Goal: Transaction & Acquisition: Purchase product/service

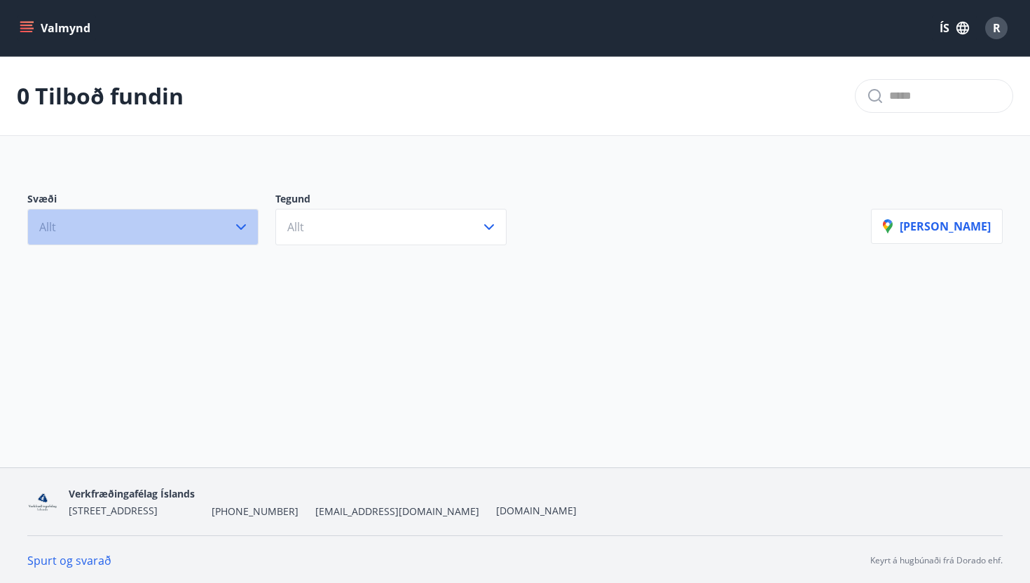
click at [245, 228] on icon "button" at bounding box center [241, 227] width 17 height 17
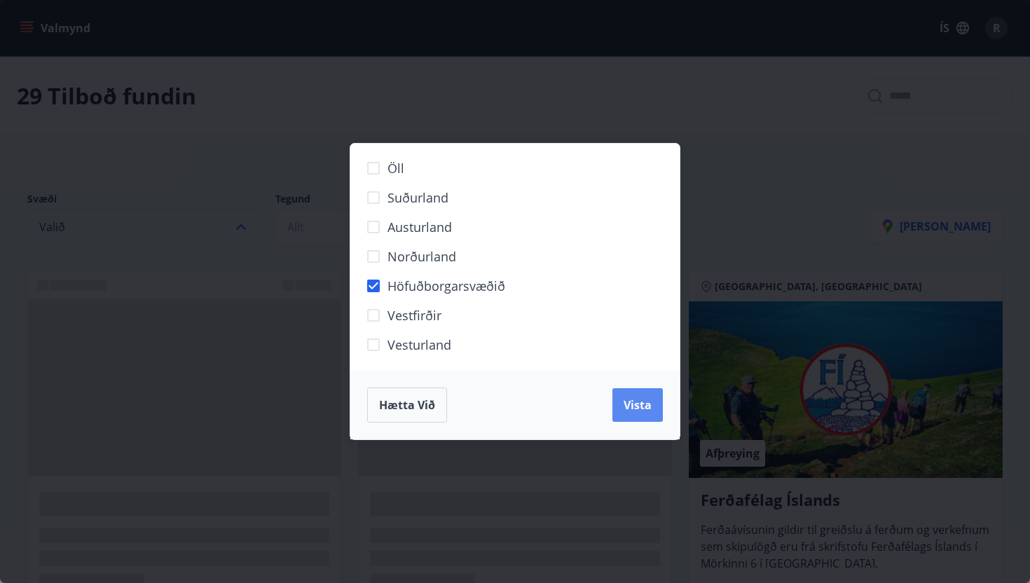
click at [644, 404] on span "Vista" at bounding box center [638, 404] width 28 height 15
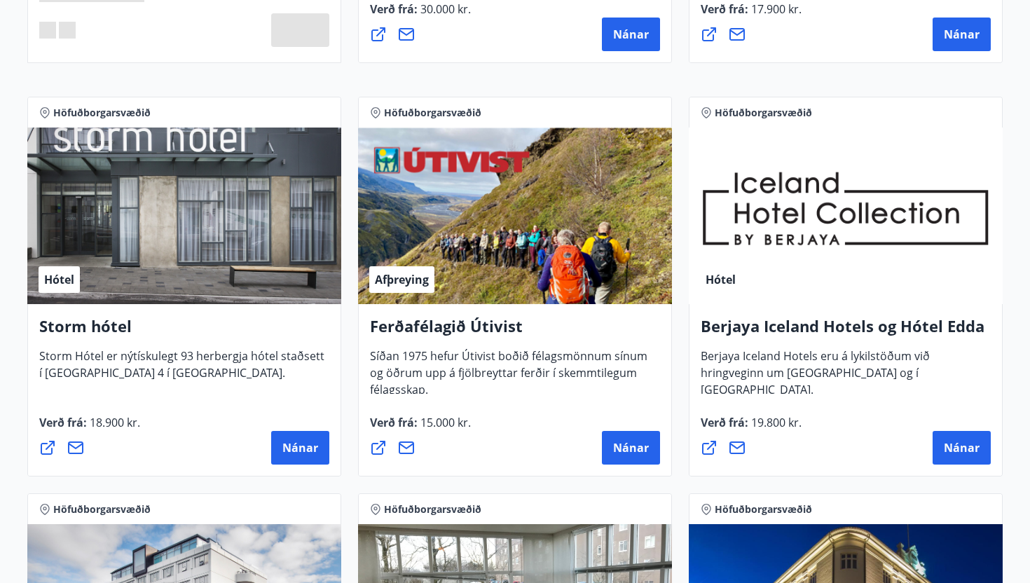
scroll to position [636, 0]
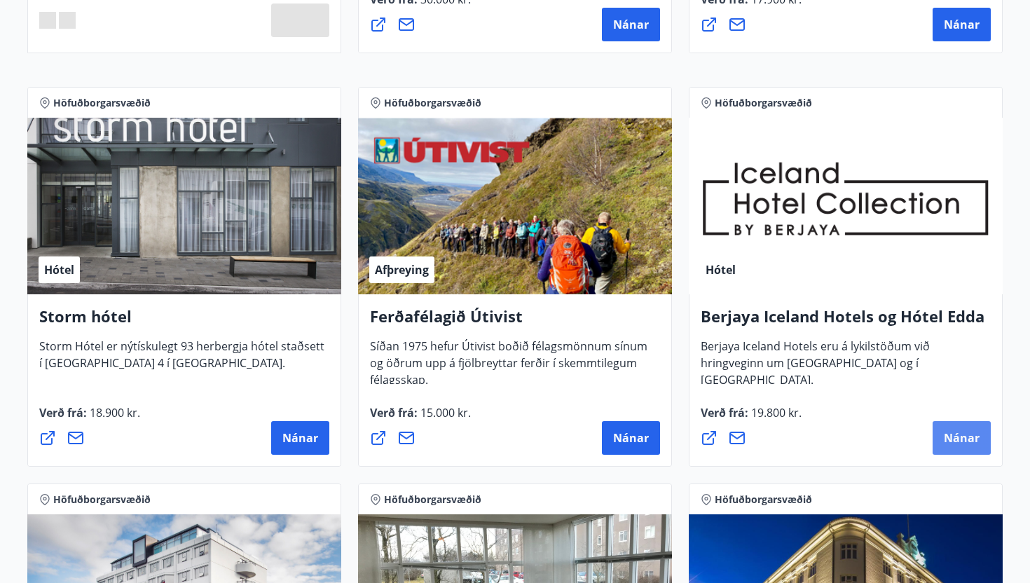
click at [971, 446] on button "Nánar" at bounding box center [962, 438] width 58 height 34
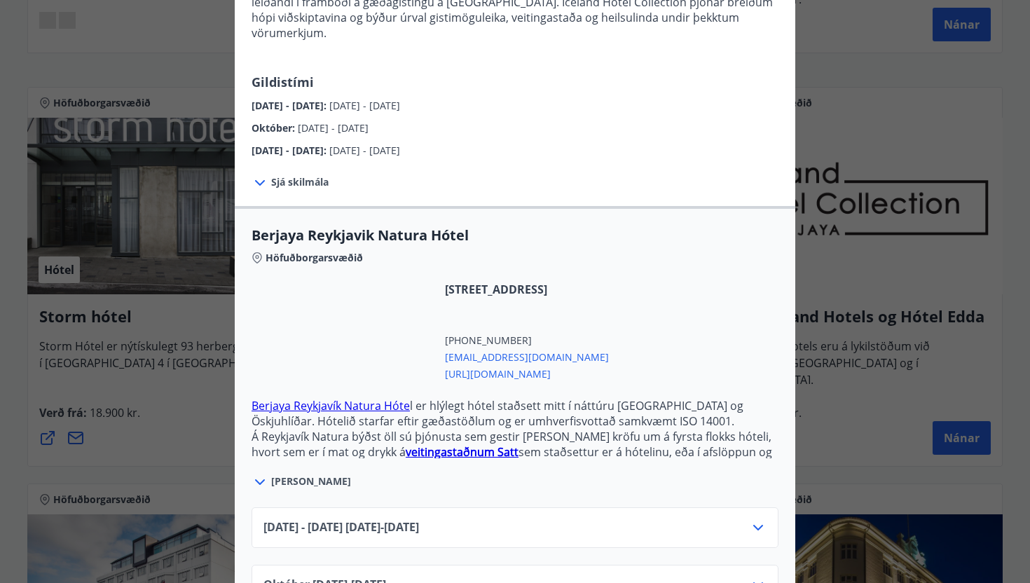
scroll to position [254, 0]
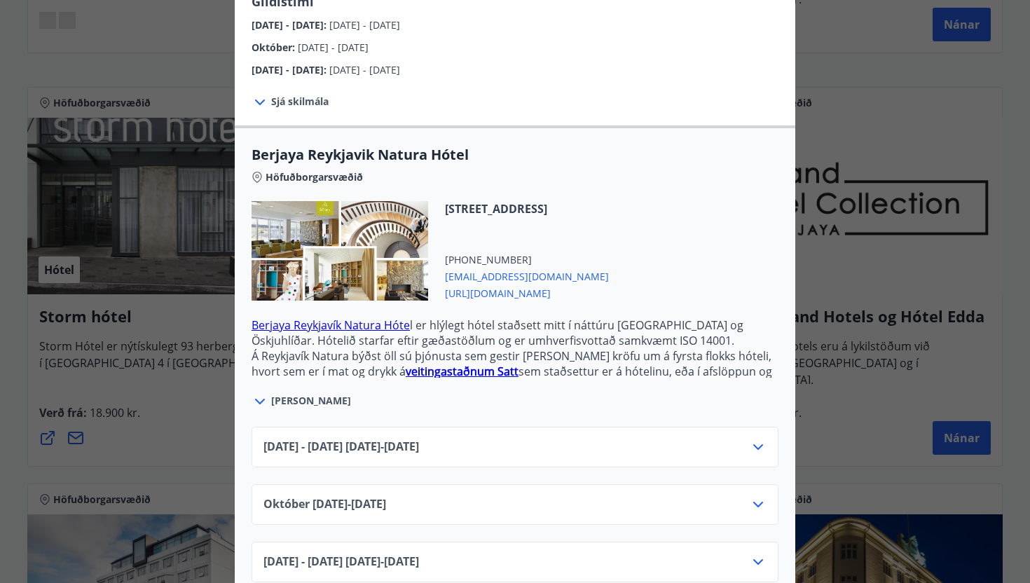
click at [609, 212] on div "[STREET_ADDRESS] [PHONE_NUMBER] [EMAIL_ADDRESS][DOMAIN_NAME] [URL][DOMAIN_NAME]" at bounding box center [518, 251] width 181 height 100
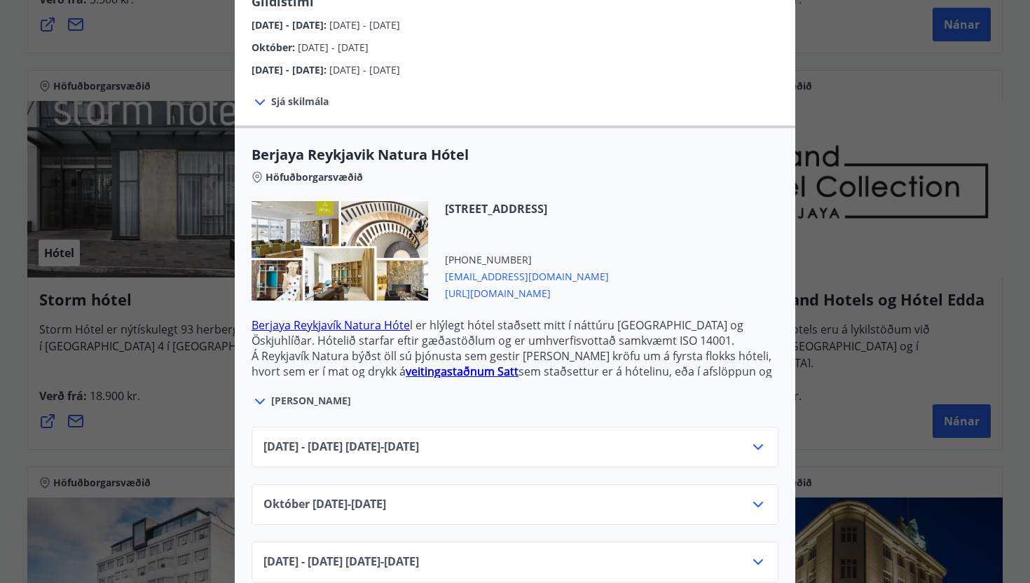
scroll to position [0, 0]
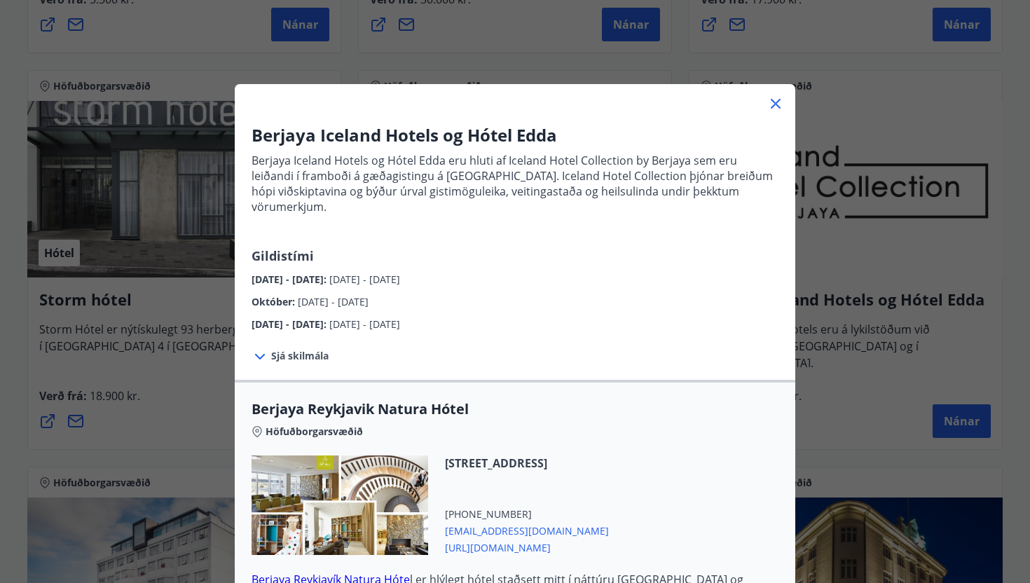
click at [778, 105] on icon at bounding box center [776, 104] width 10 height 10
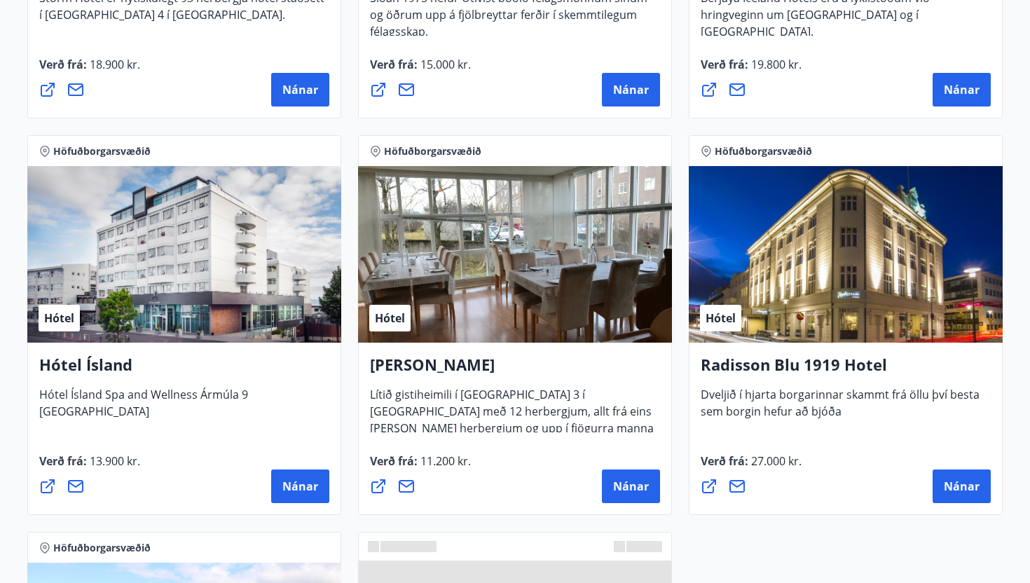
scroll to position [971, 0]
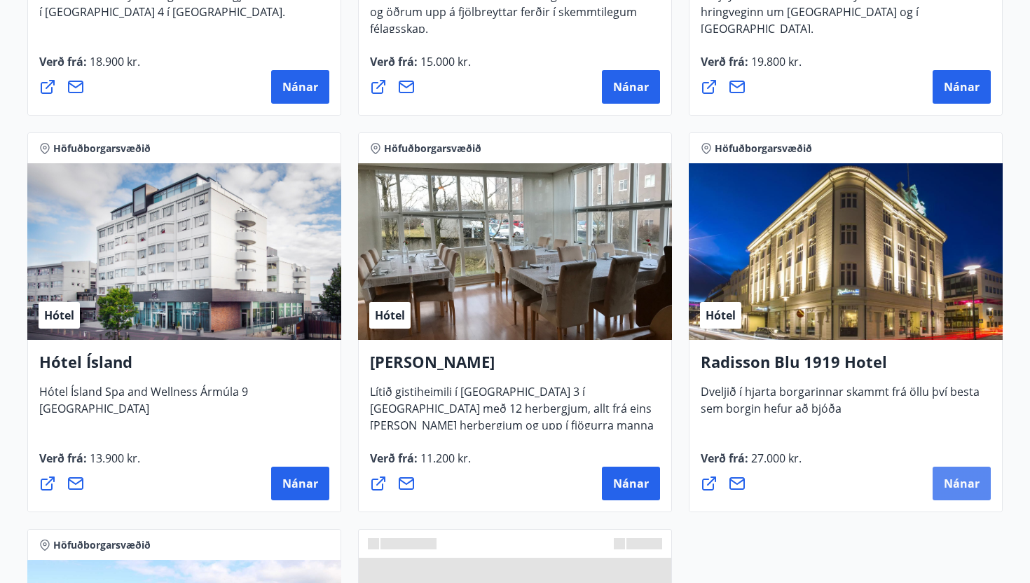
click at [962, 479] on span "Nánar" at bounding box center [962, 483] width 36 height 15
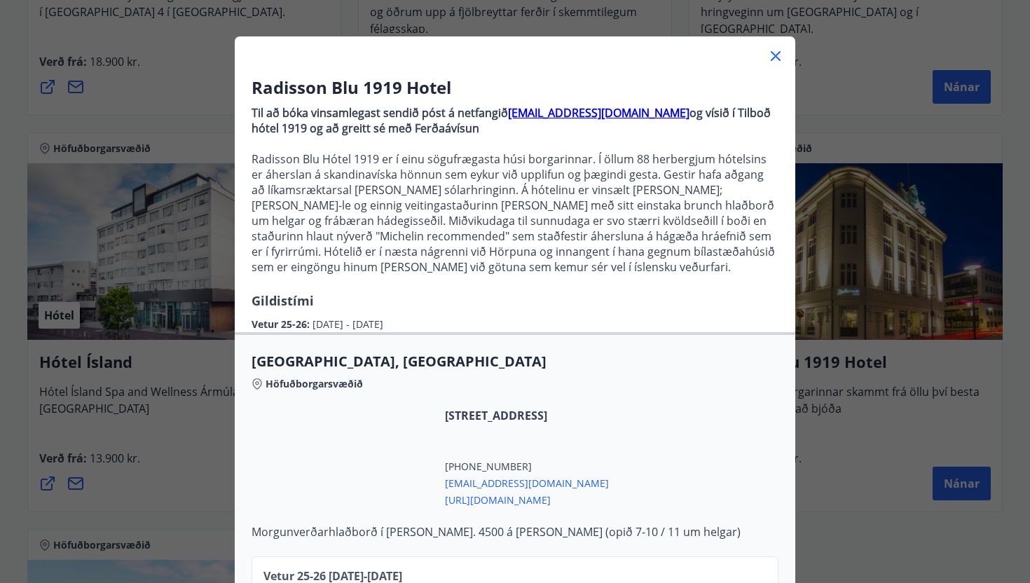
scroll to position [0, 0]
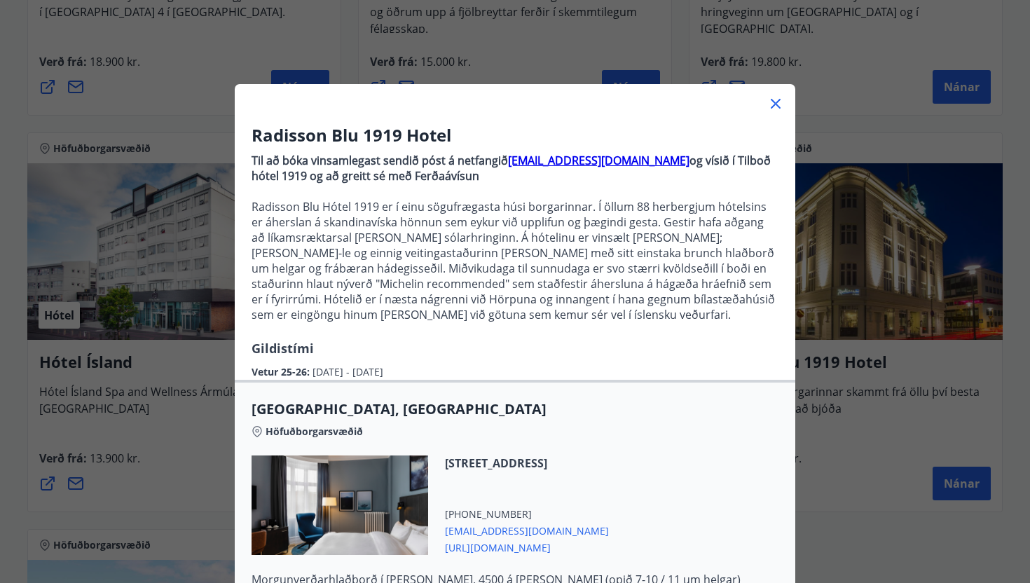
click at [778, 99] on icon at bounding box center [775, 103] width 17 height 17
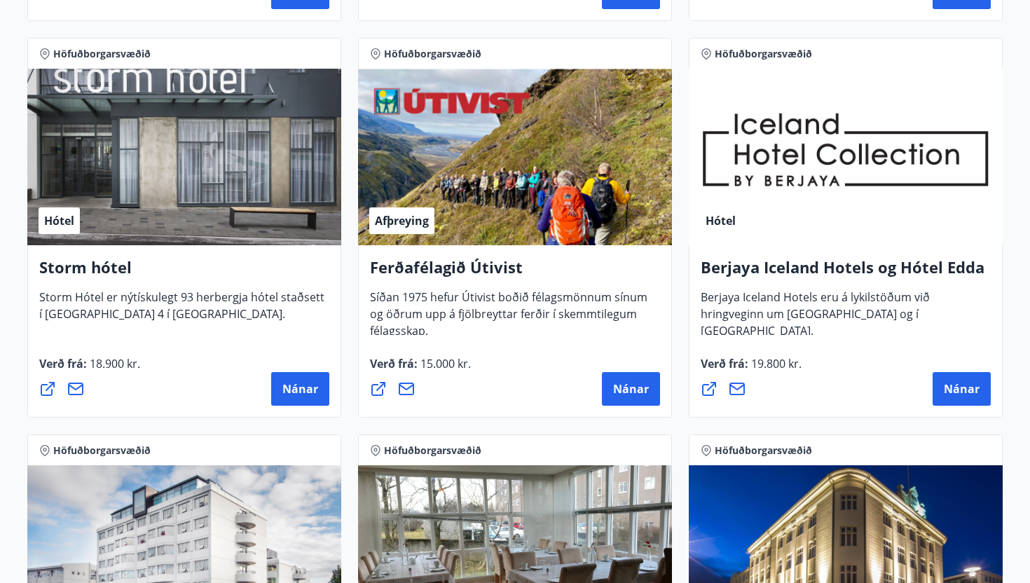
scroll to position [669, 0]
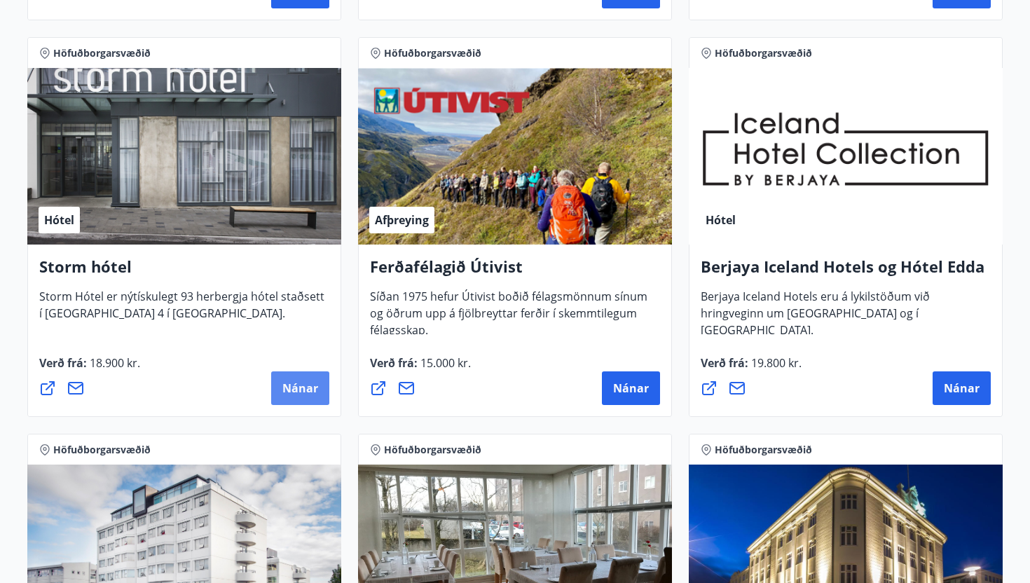
click at [307, 388] on span "Nánar" at bounding box center [300, 388] width 36 height 15
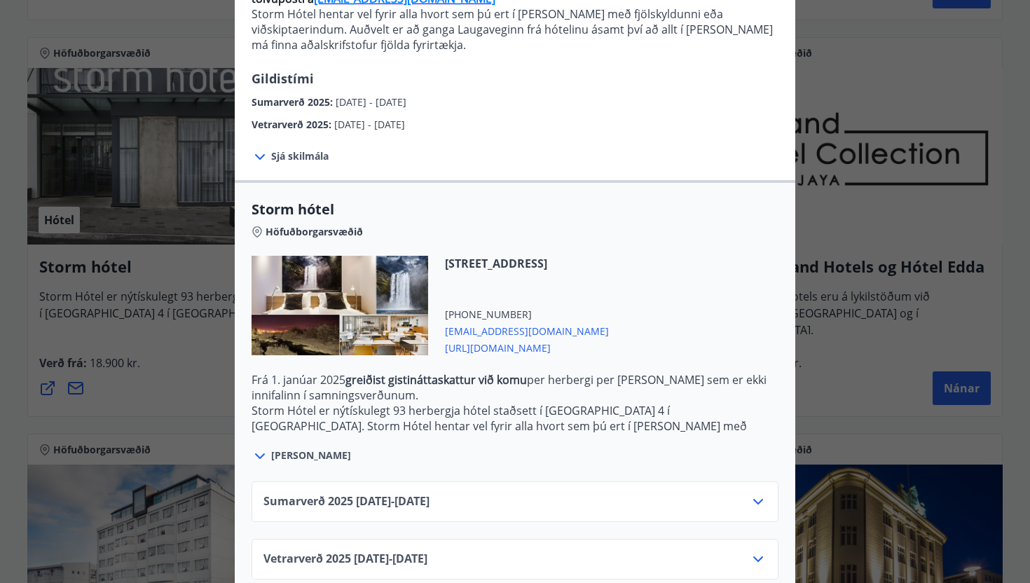
scroll to position [190, 0]
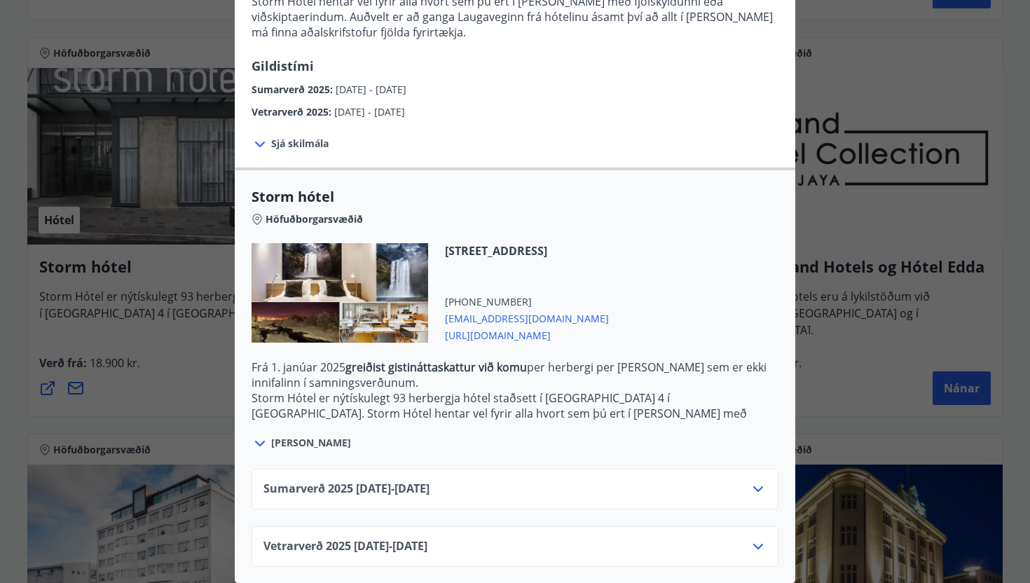
click at [760, 549] on icon at bounding box center [758, 546] width 17 height 17
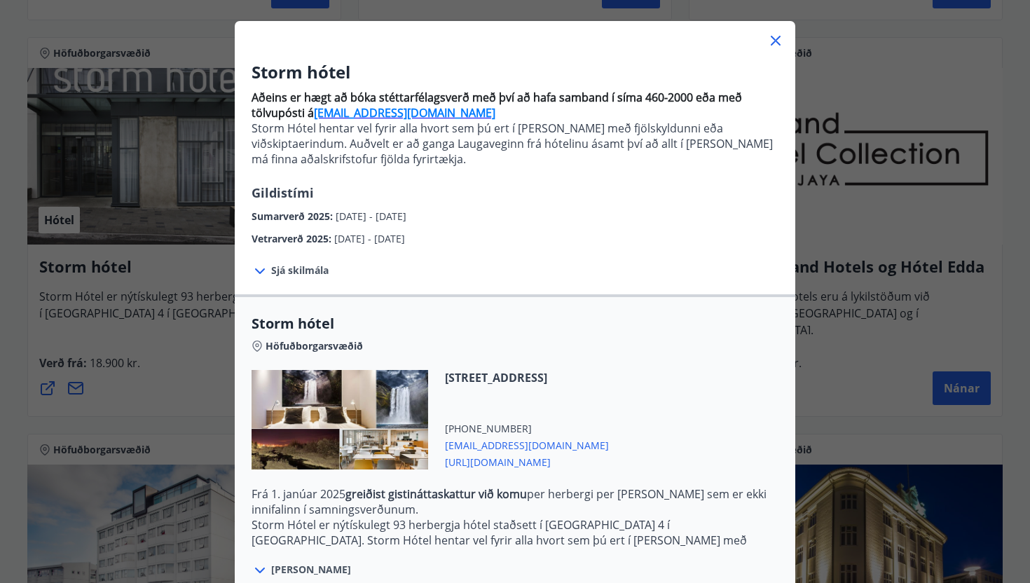
scroll to position [0, 0]
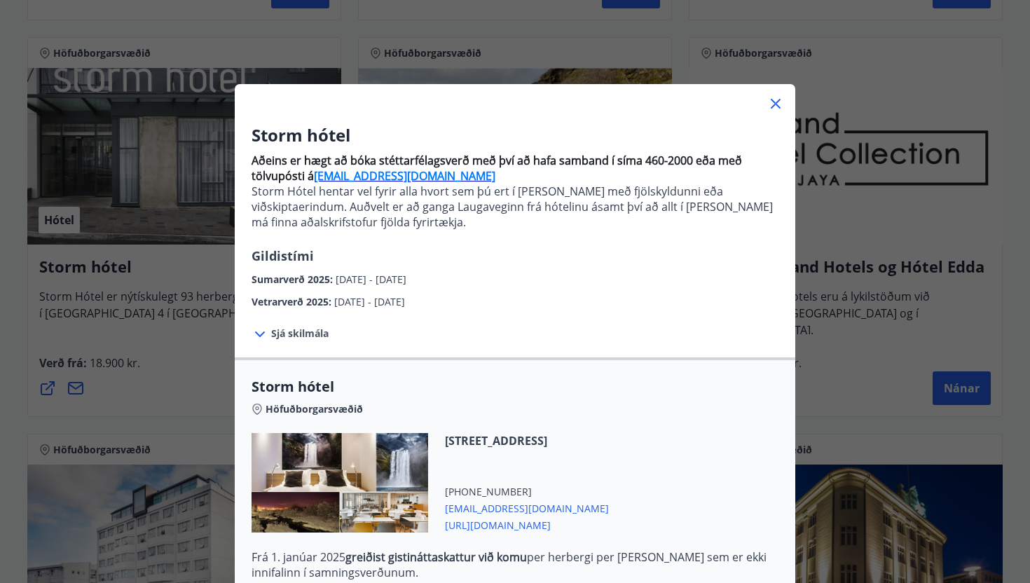
click at [777, 105] on icon at bounding box center [776, 104] width 10 height 10
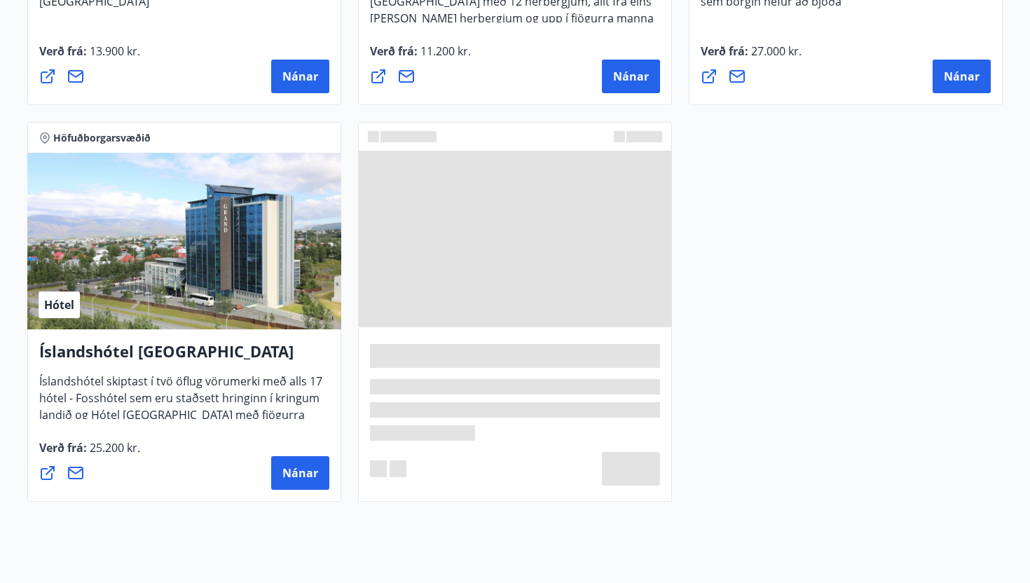
scroll to position [1419, 0]
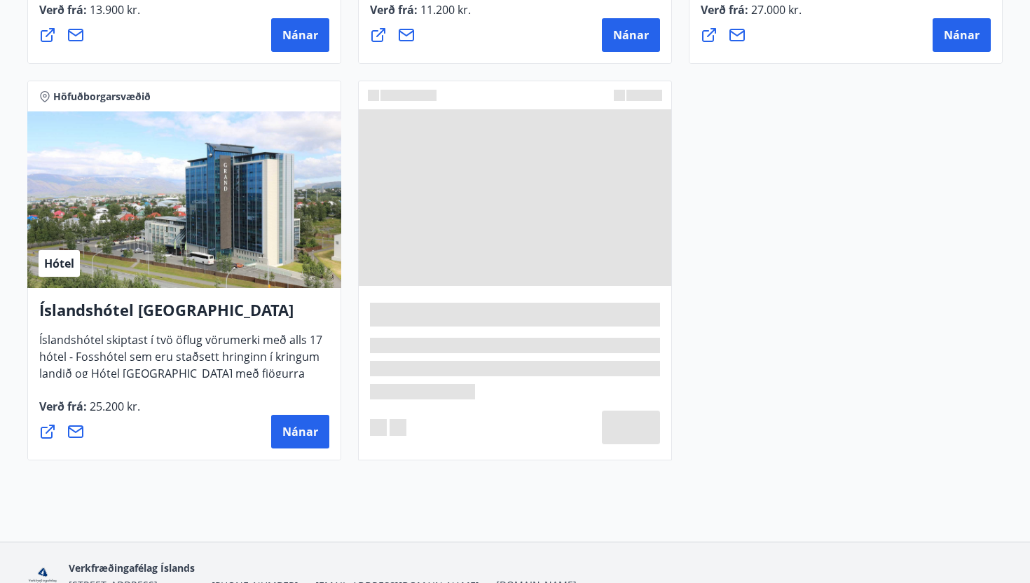
click at [479, 215] on span at bounding box center [515, 197] width 313 height 177
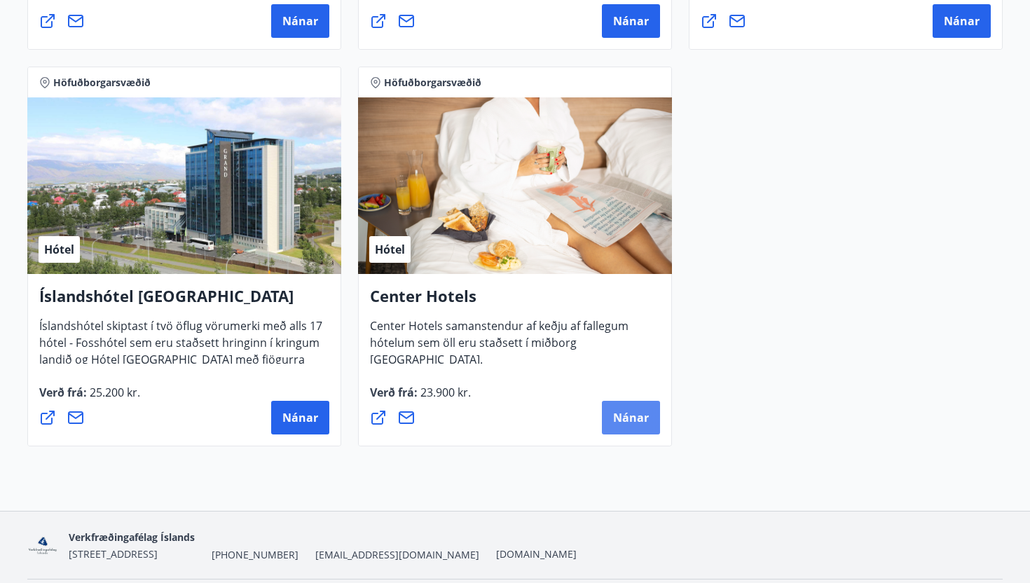
scroll to position [1443, 0]
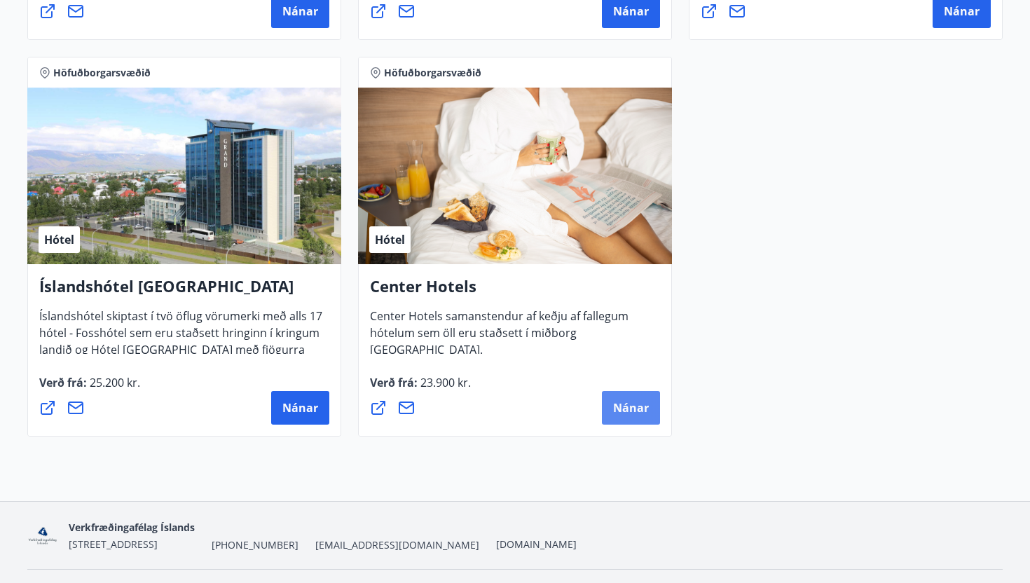
click at [642, 409] on span "Nánar" at bounding box center [631, 407] width 36 height 15
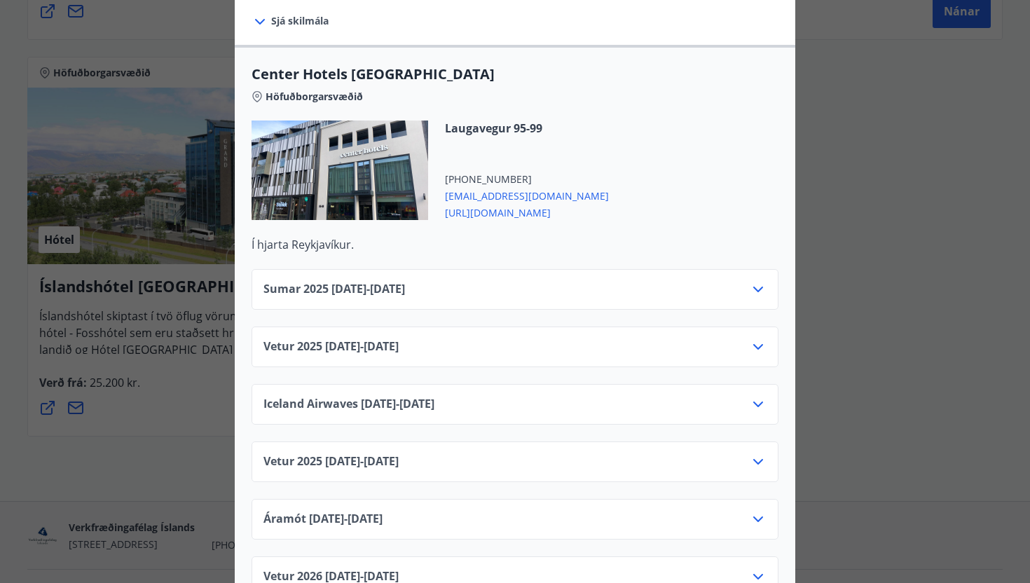
scroll to position [467, 0]
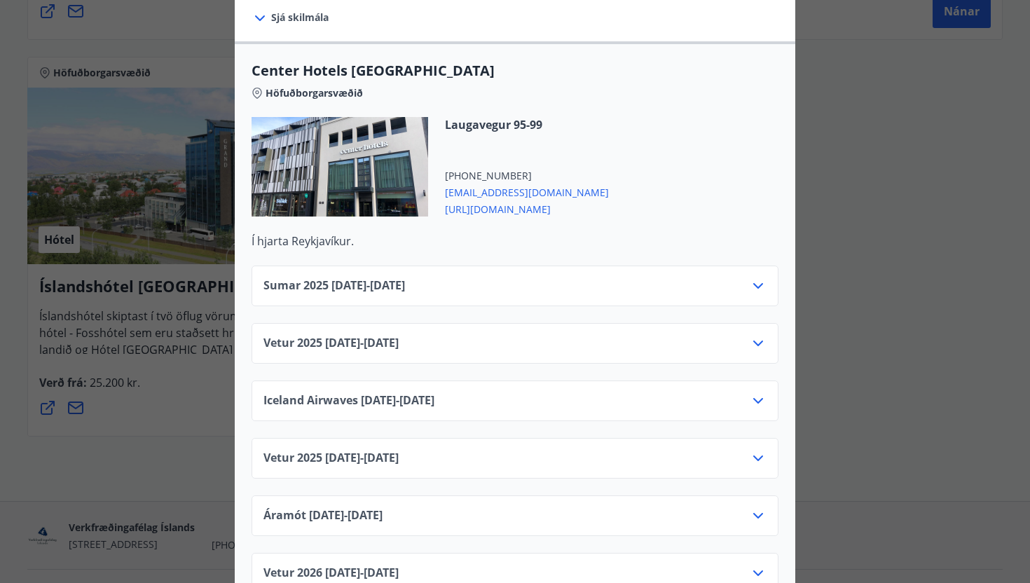
click at [756, 341] on icon at bounding box center [758, 344] width 10 height 6
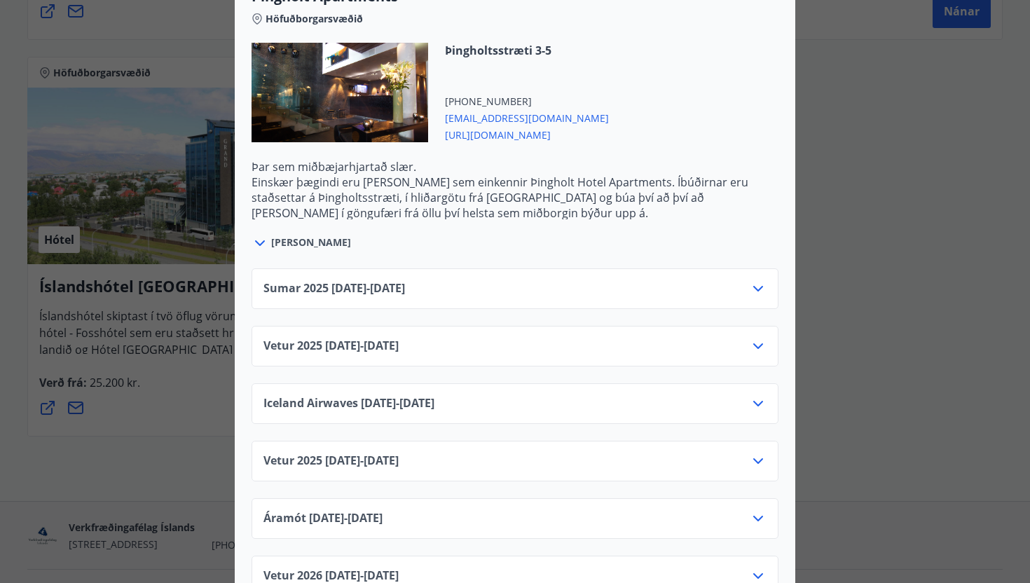
scroll to position [2876, 0]
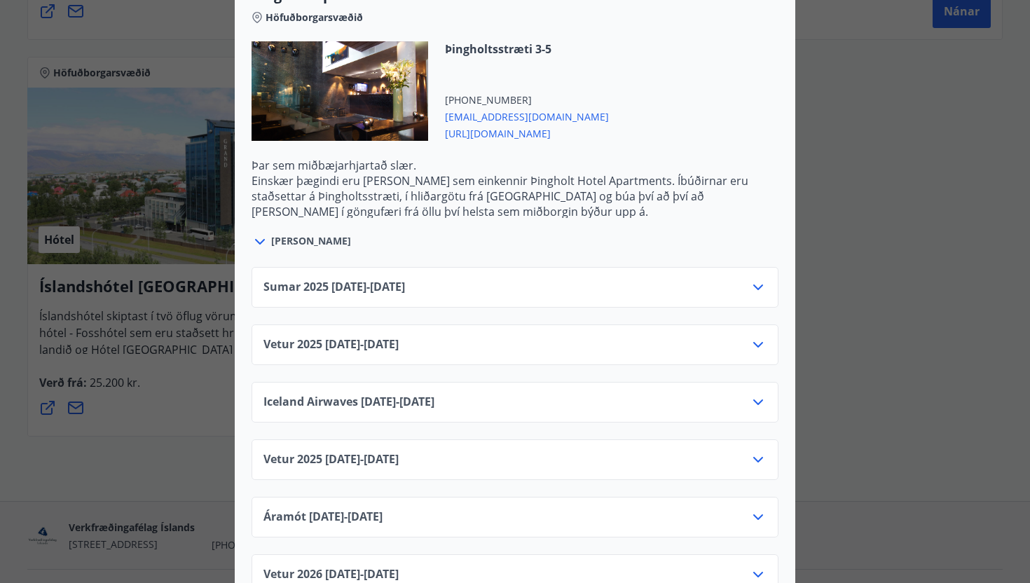
click at [765, 336] on icon at bounding box center [758, 344] width 17 height 17
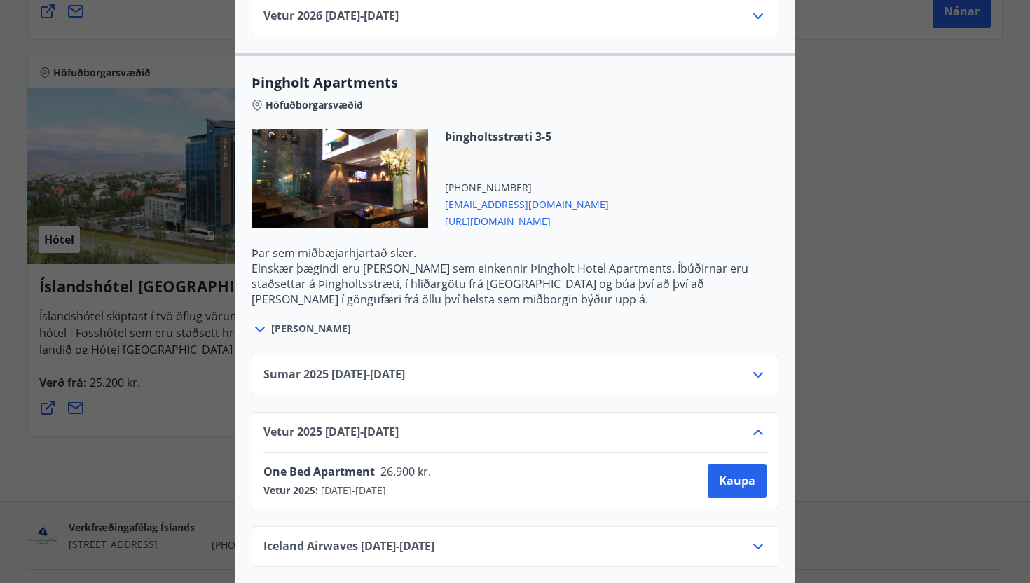
scroll to position [2778, 0]
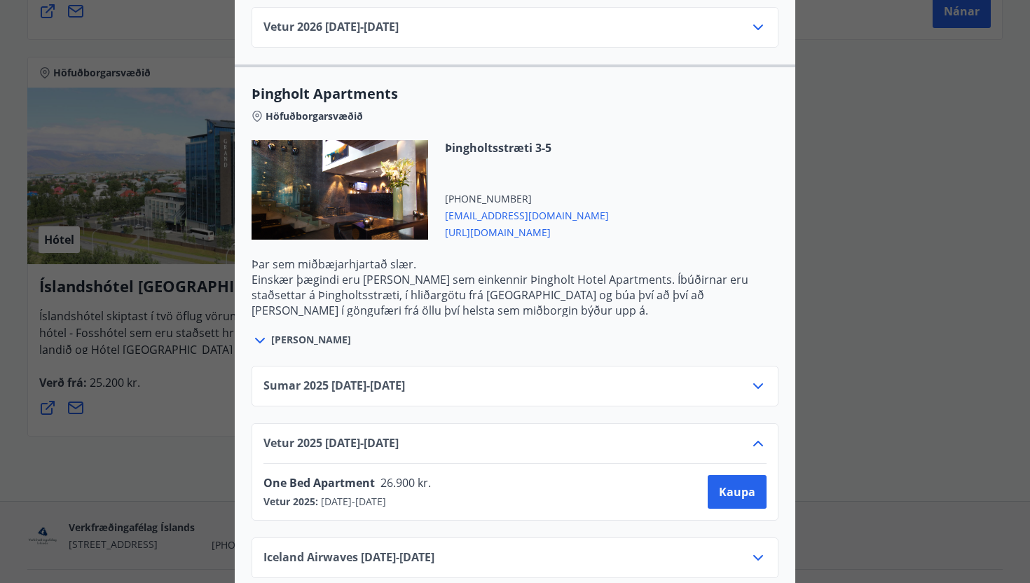
click at [305, 333] on span "[PERSON_NAME]" at bounding box center [311, 340] width 80 height 14
click at [261, 332] on icon at bounding box center [260, 340] width 17 height 17
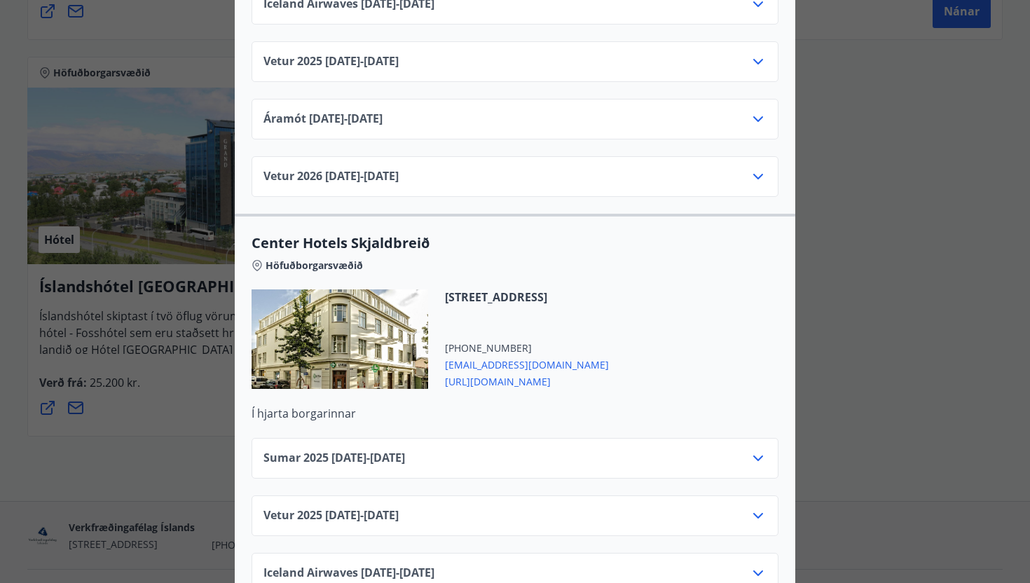
scroll to position [3998, 0]
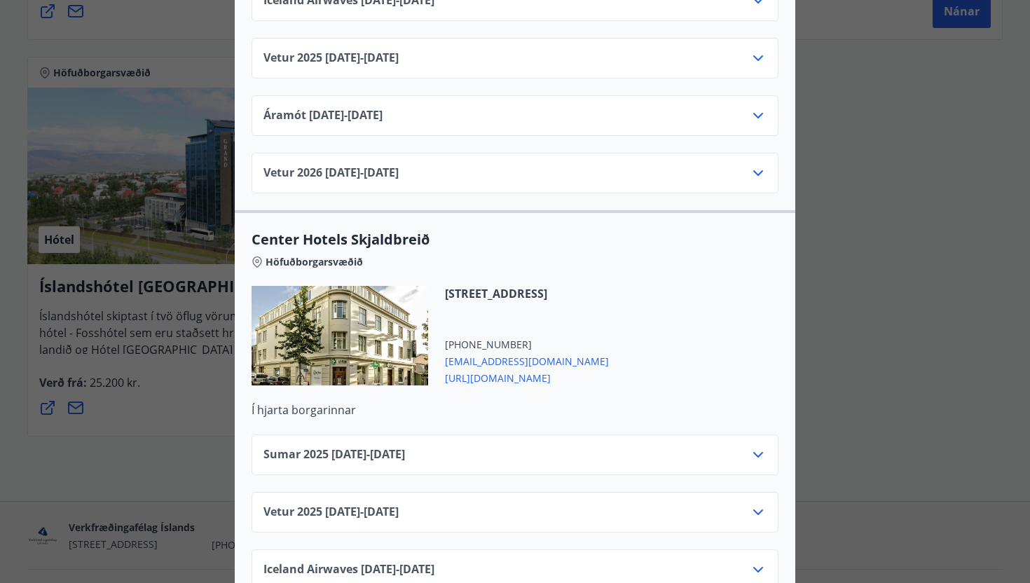
click at [543, 369] on span "[URL][DOMAIN_NAME]" at bounding box center [527, 377] width 164 height 17
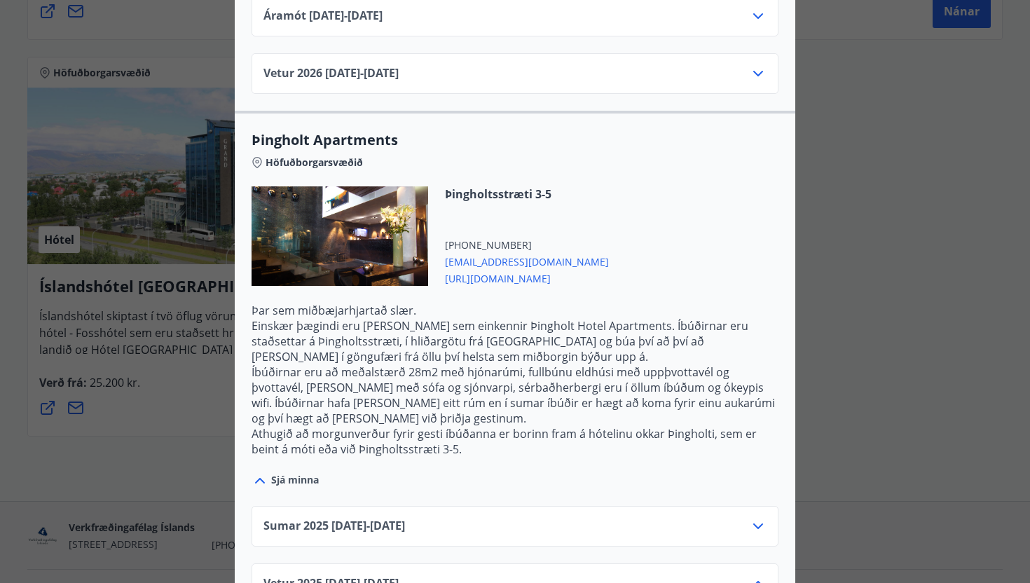
scroll to position [0, 0]
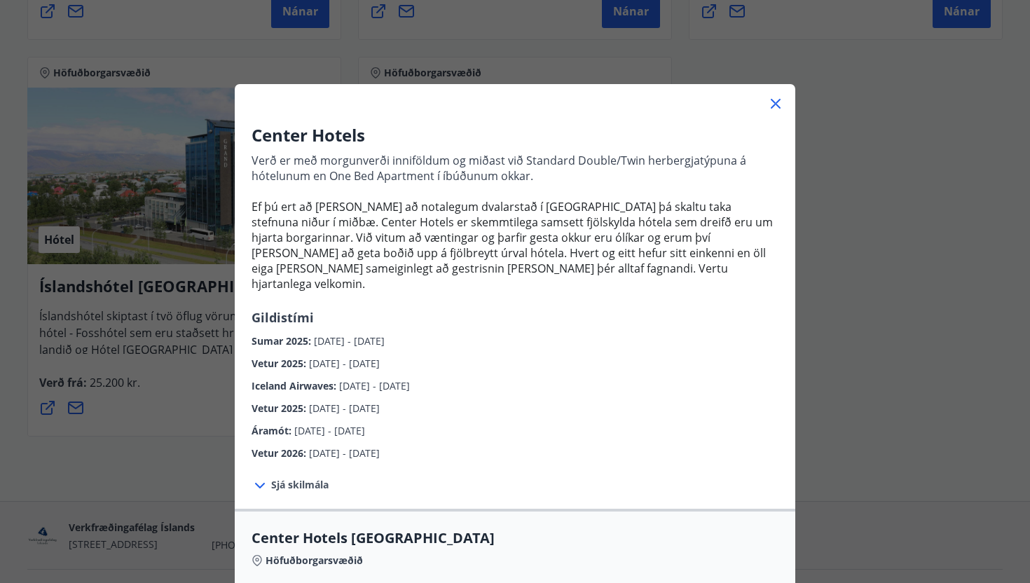
click at [850, 311] on div "Center Hotels Verð er með morgunverði inniföldum og miðast við Standard Double/…" at bounding box center [515, 291] width 1030 height 583
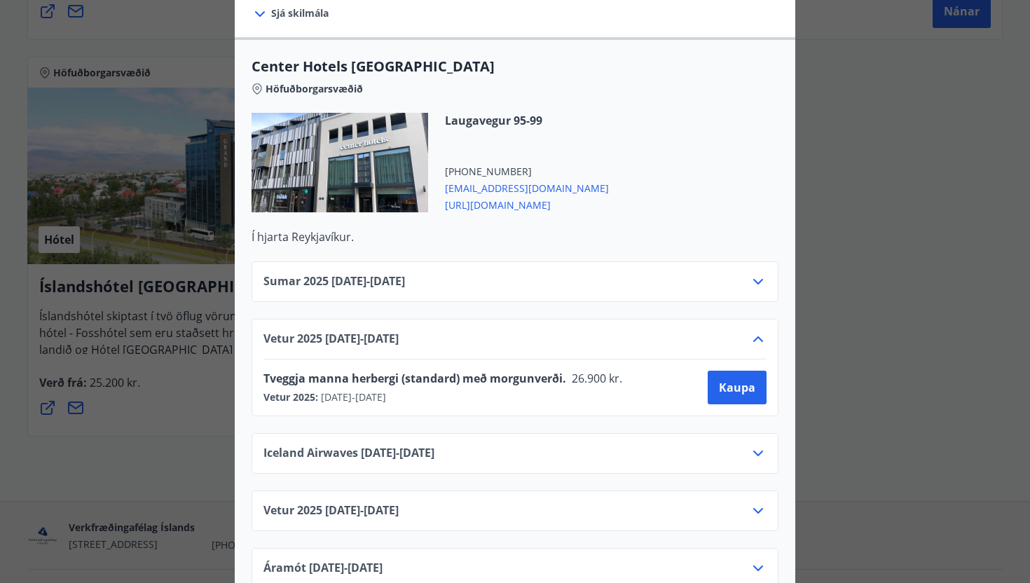
scroll to position [471, 0]
click at [751, 503] on icon at bounding box center [758, 511] width 17 height 17
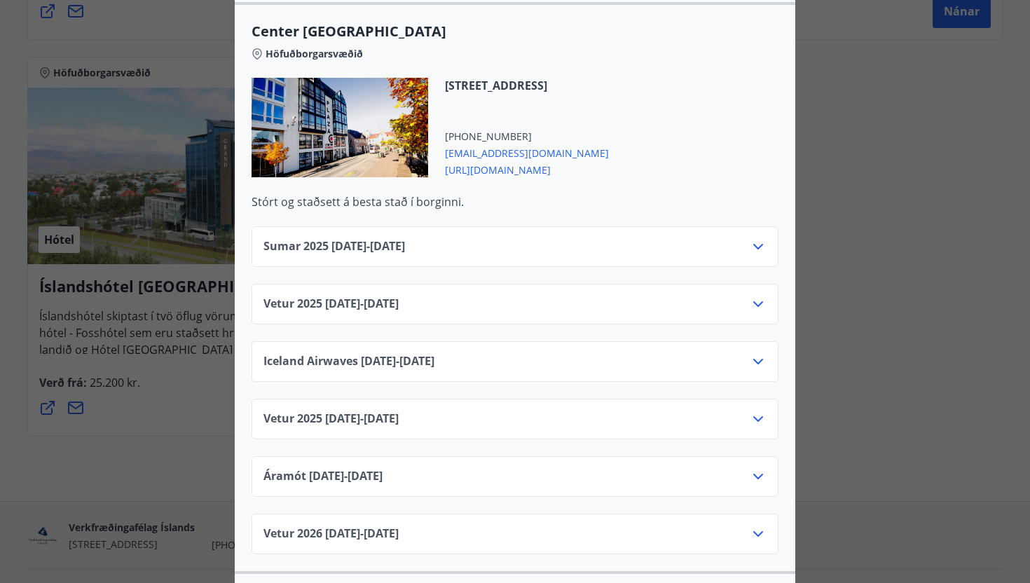
scroll to position [1235, 0]
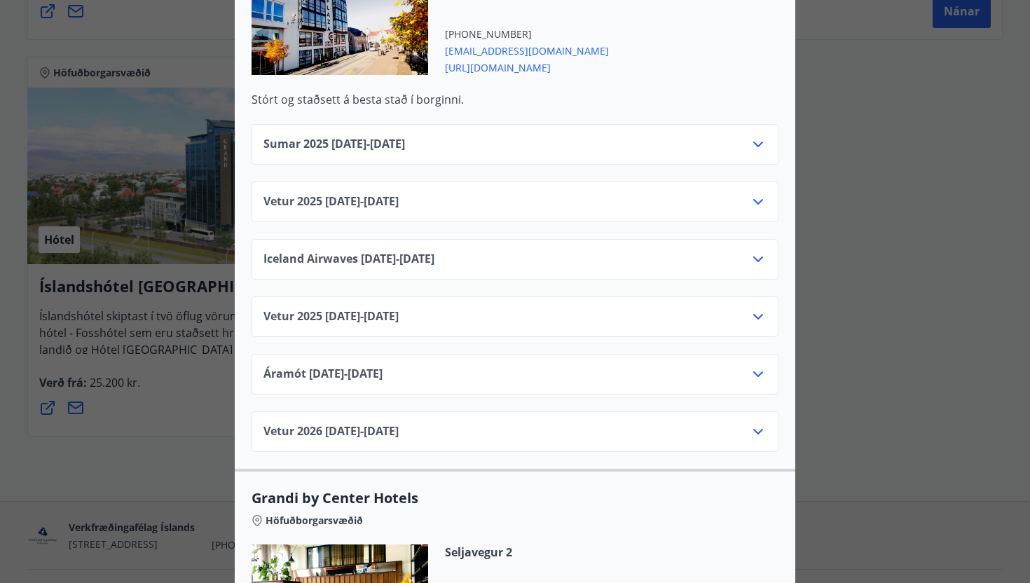
click at [758, 314] on icon at bounding box center [758, 317] width 10 height 6
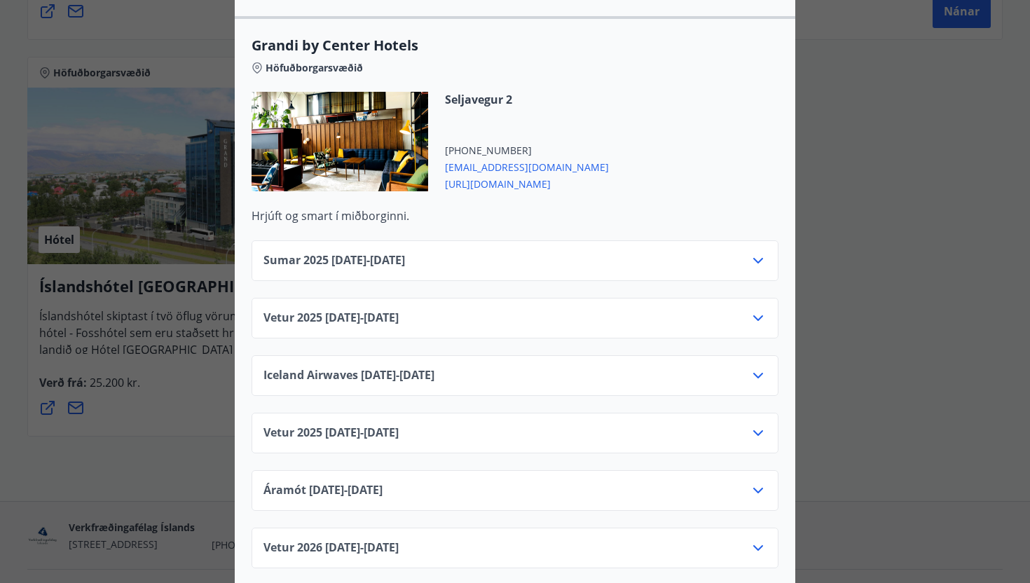
scroll to position [1758, 0]
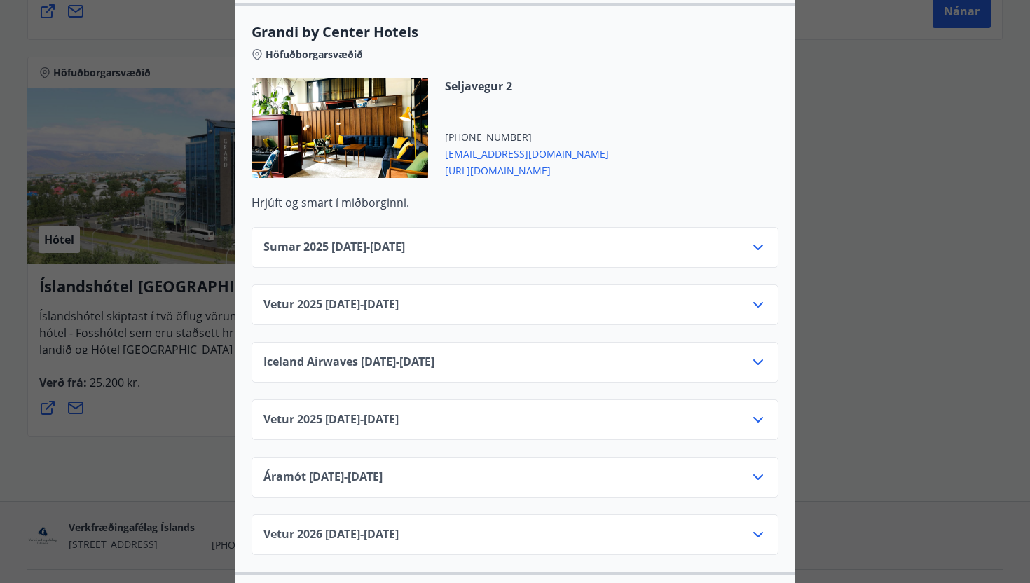
click at [755, 417] on icon at bounding box center [758, 420] width 10 height 6
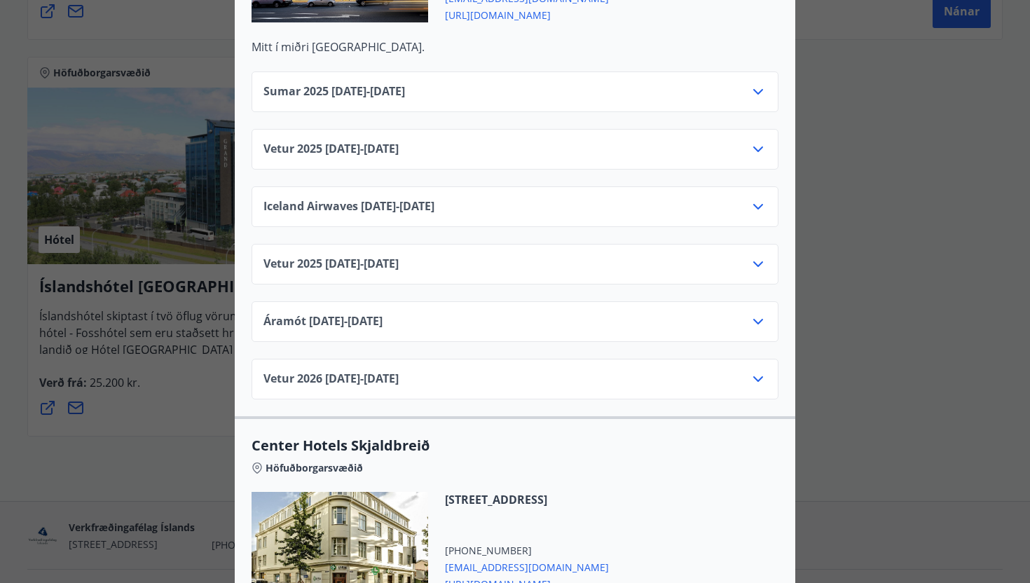
scroll to position [3794, 0]
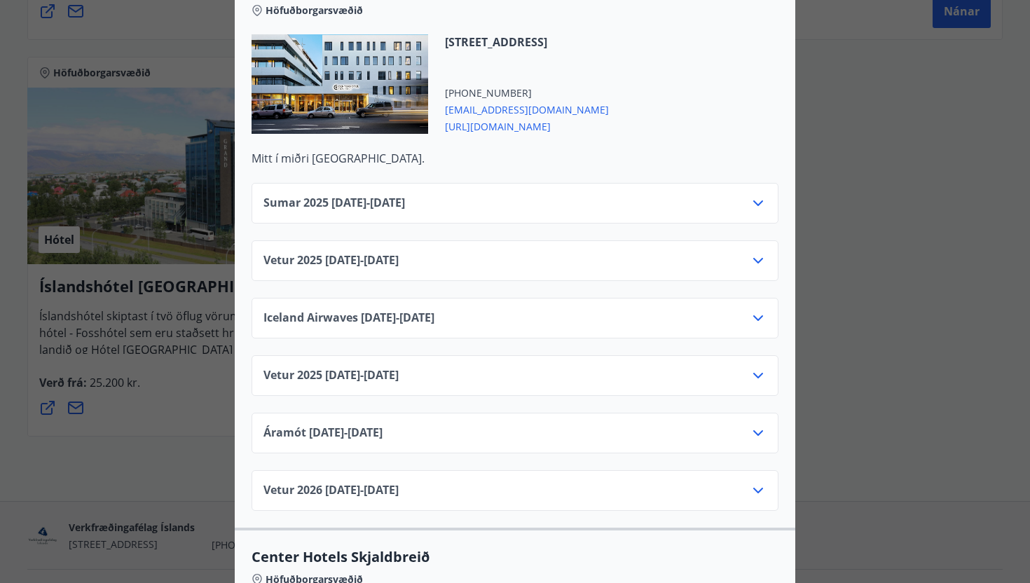
click at [831, 144] on div "Center Hotels Verð er með morgunverði inniföldum og miðast við Standard Double/…" at bounding box center [515, 291] width 1030 height 583
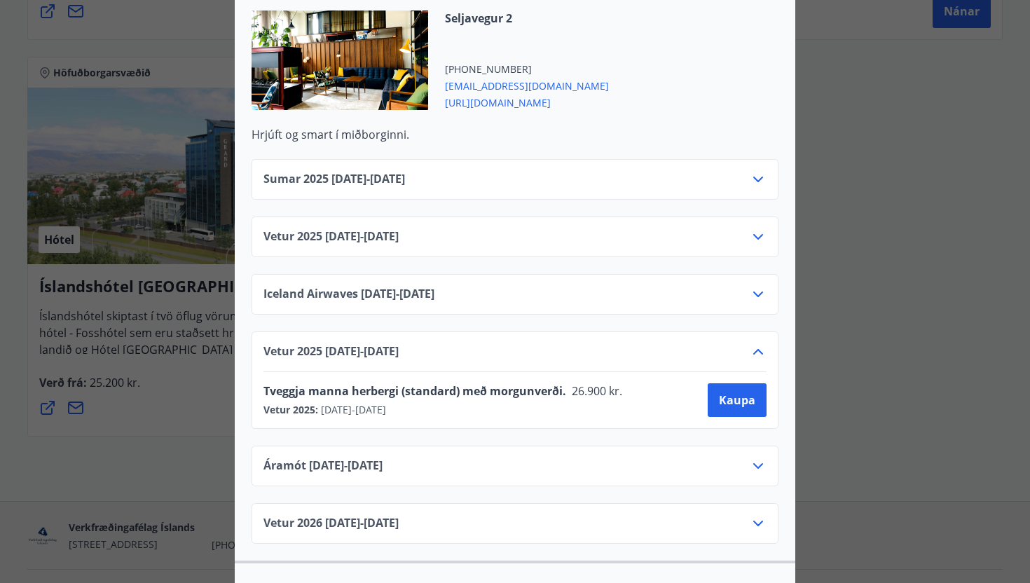
scroll to position [1936, 0]
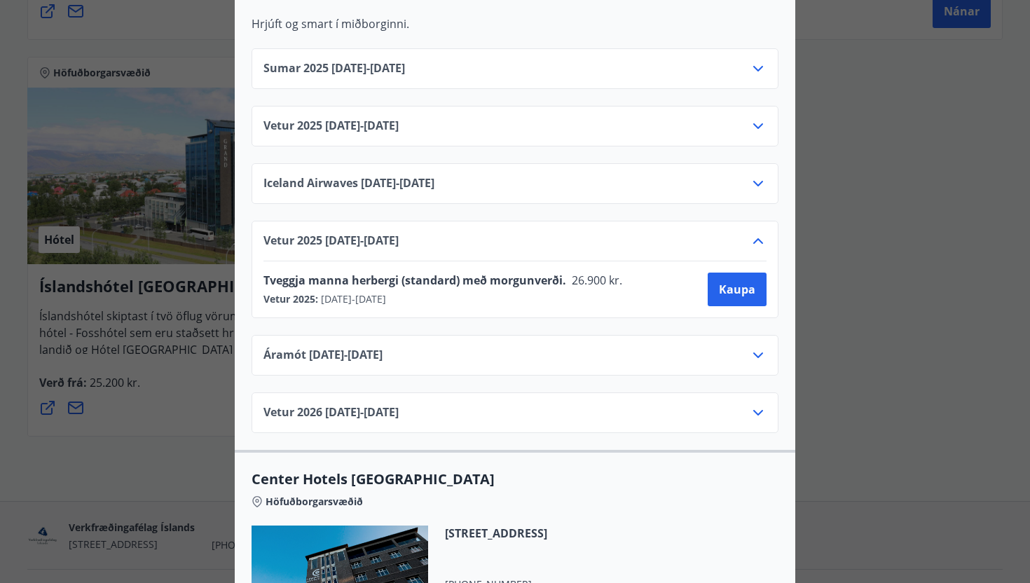
click at [868, 224] on div "Center Hotels Verð er með morgunverði inniföldum og miðast við Standard Double/…" at bounding box center [515, 291] width 1030 height 583
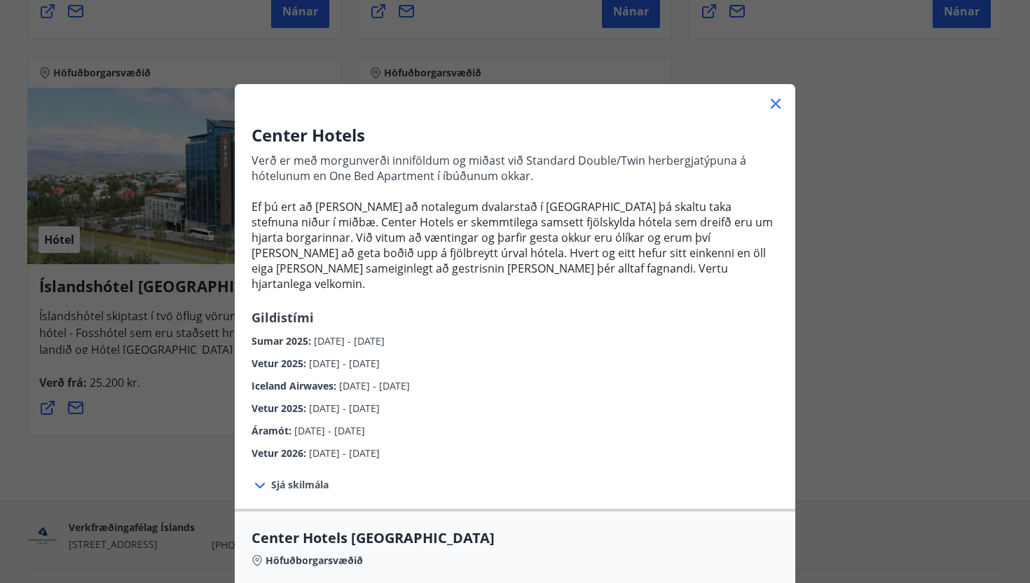
click at [777, 102] on icon at bounding box center [776, 104] width 10 height 10
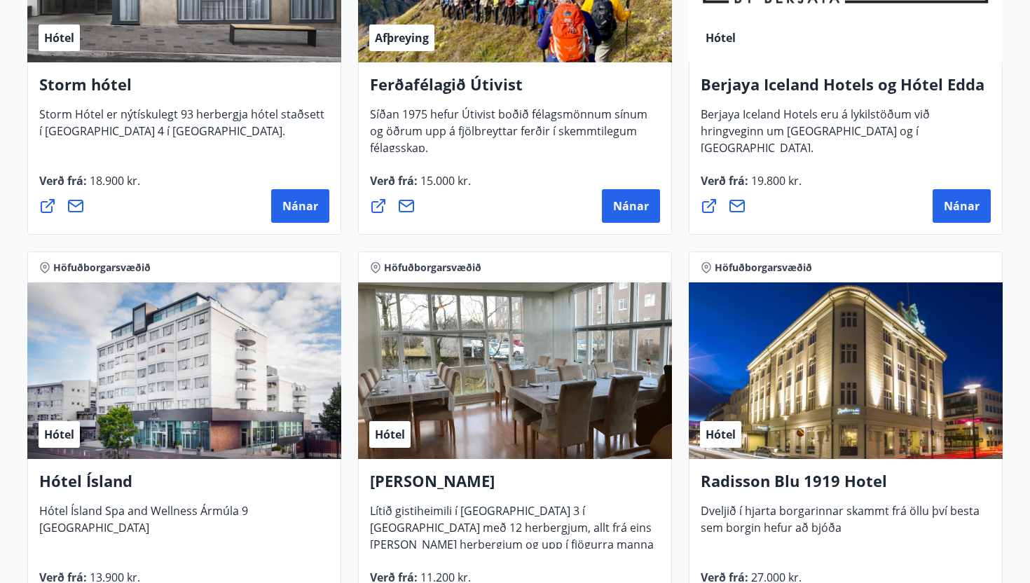
scroll to position [939, 0]
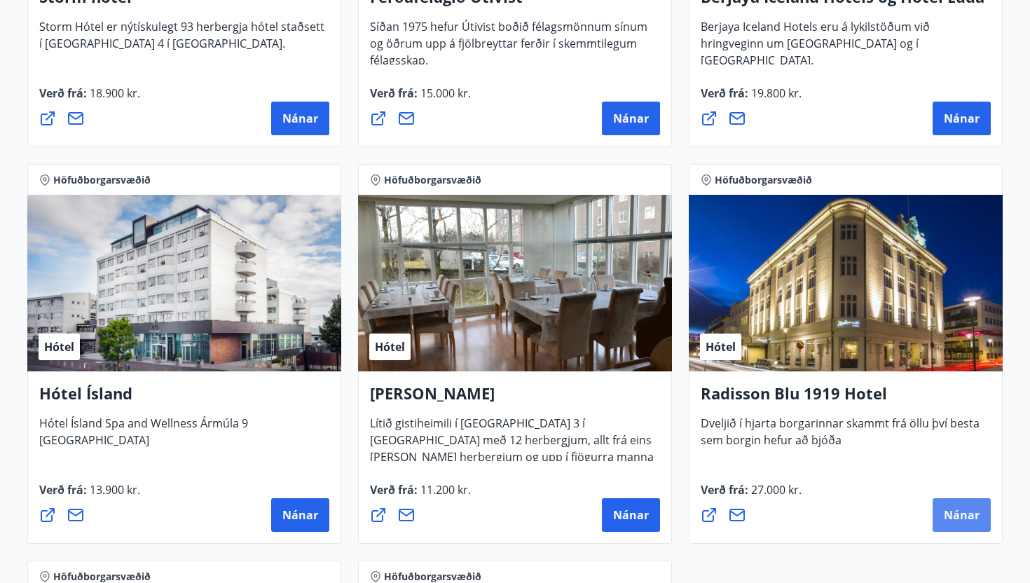
click at [971, 517] on span "Nánar" at bounding box center [962, 514] width 36 height 15
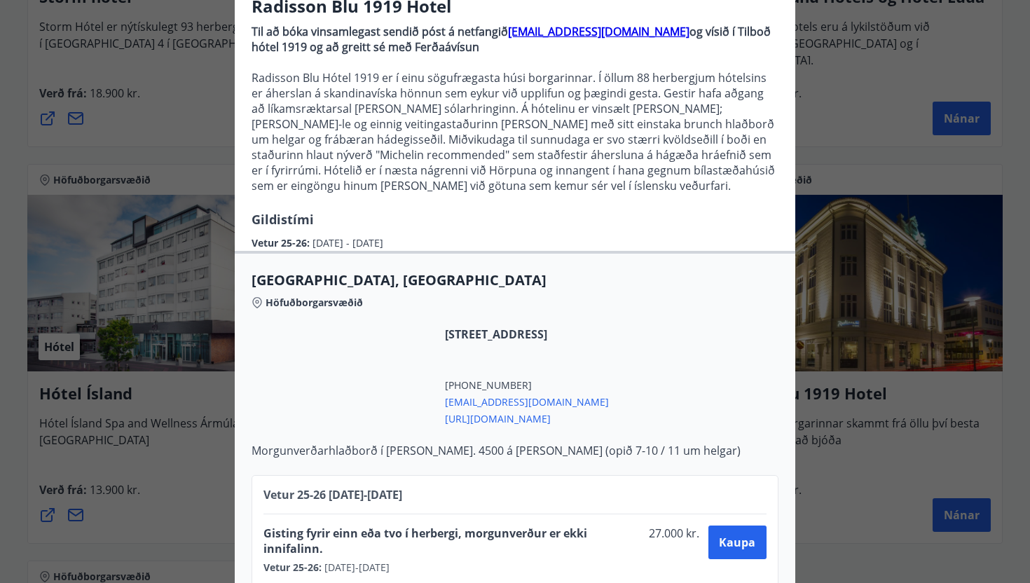
scroll to position [149, 0]
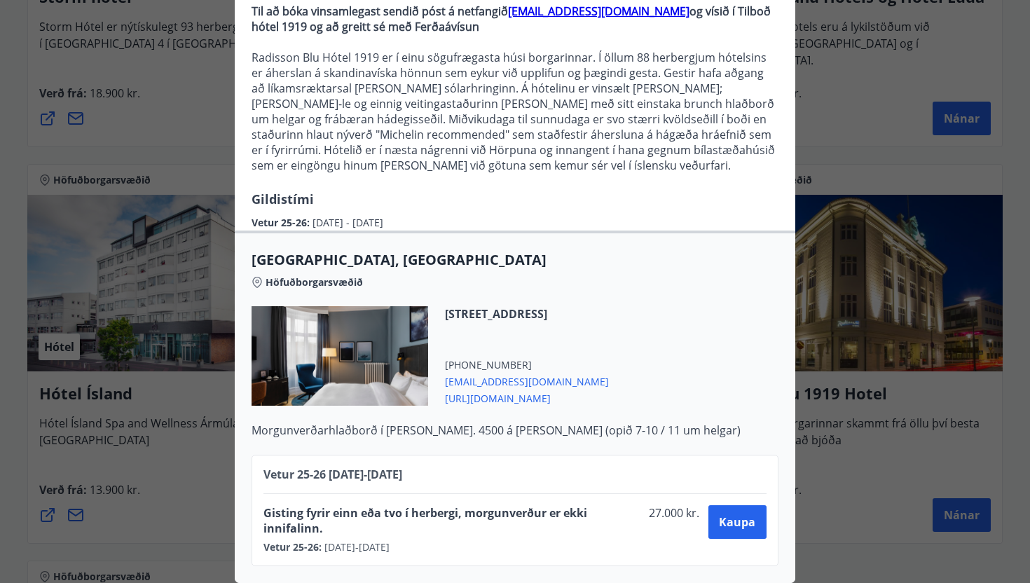
click at [811, 474] on div "Radisson Blu 1919 Hotel Til að bóka vinsamlegast sendið póst á netfangið [EMAIL…" at bounding box center [515, 291] width 1030 height 583
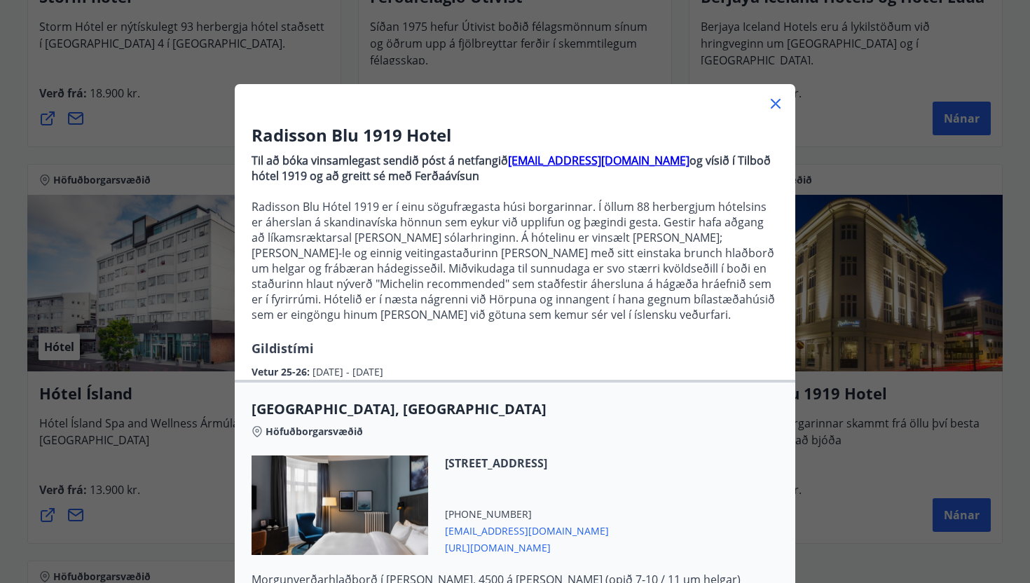
click at [775, 105] on icon at bounding box center [775, 103] width 17 height 17
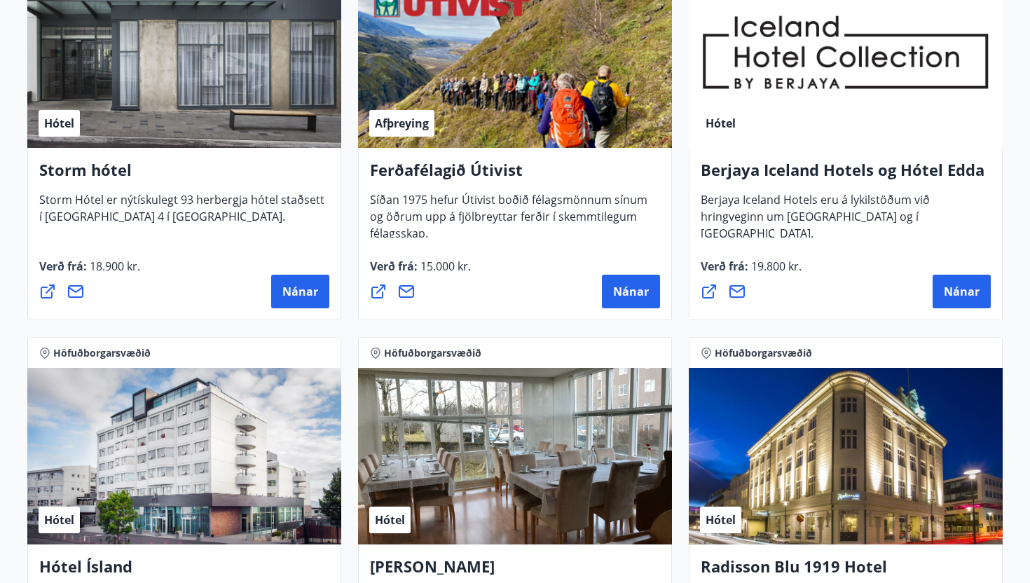
scroll to position [765, 0]
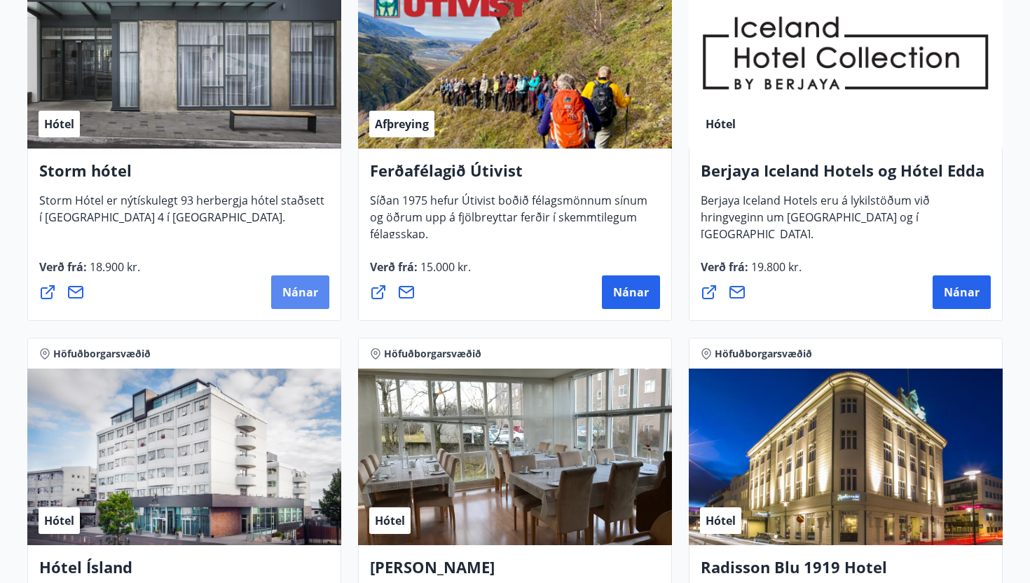
click at [295, 294] on span "Nánar" at bounding box center [300, 292] width 36 height 15
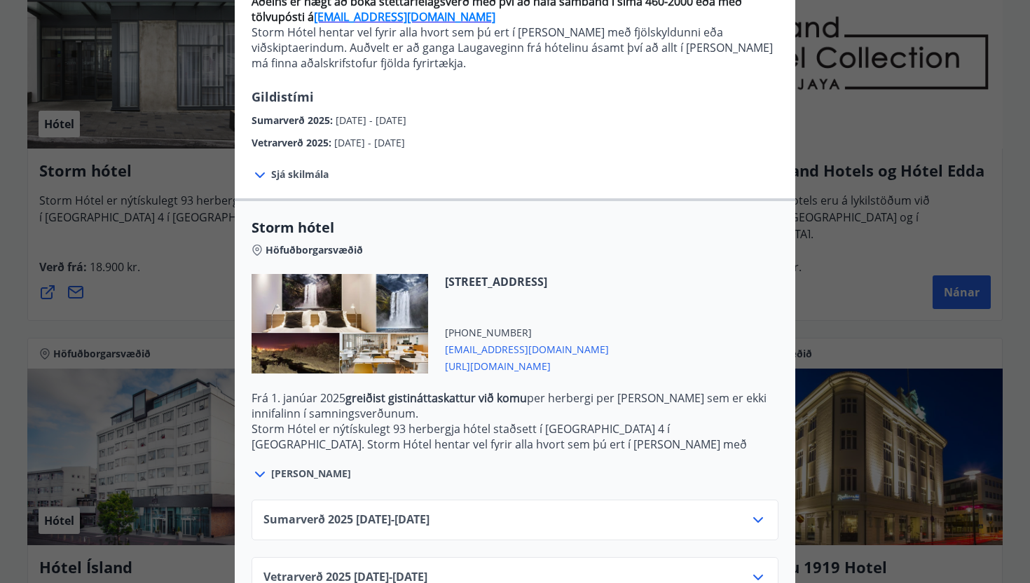
scroll to position [190, 0]
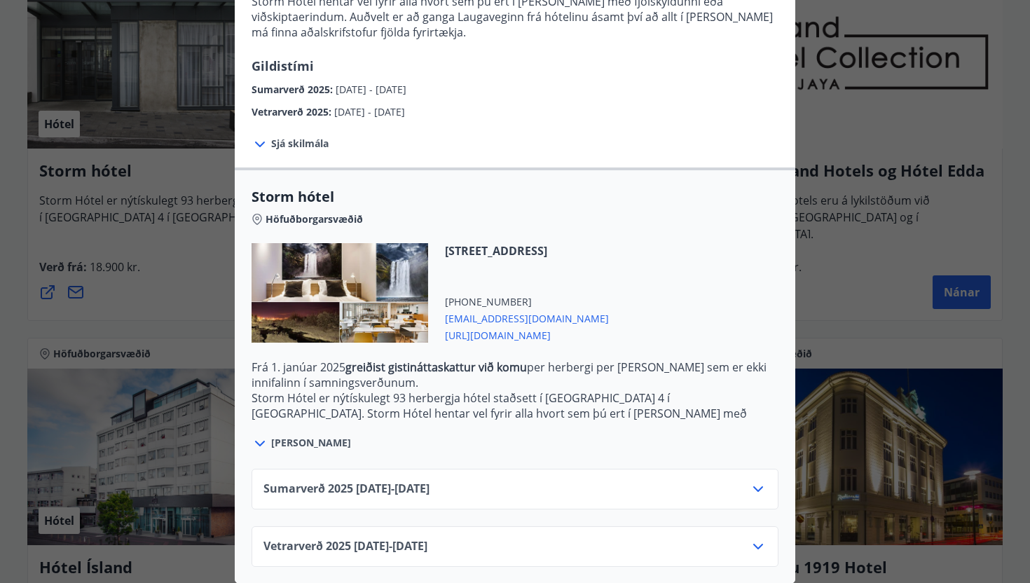
click at [755, 544] on icon at bounding box center [758, 546] width 17 height 17
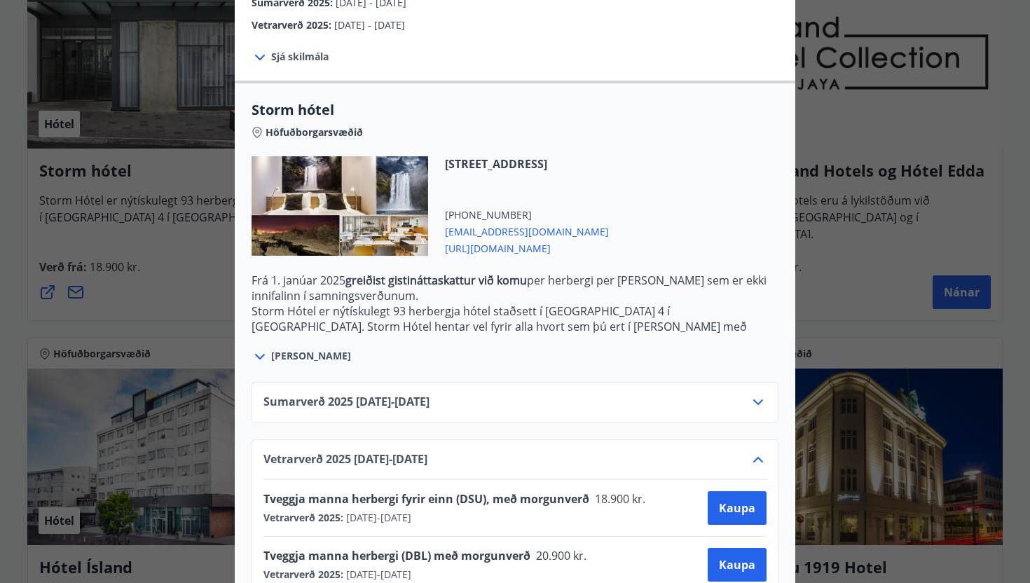
scroll to position [303, 0]
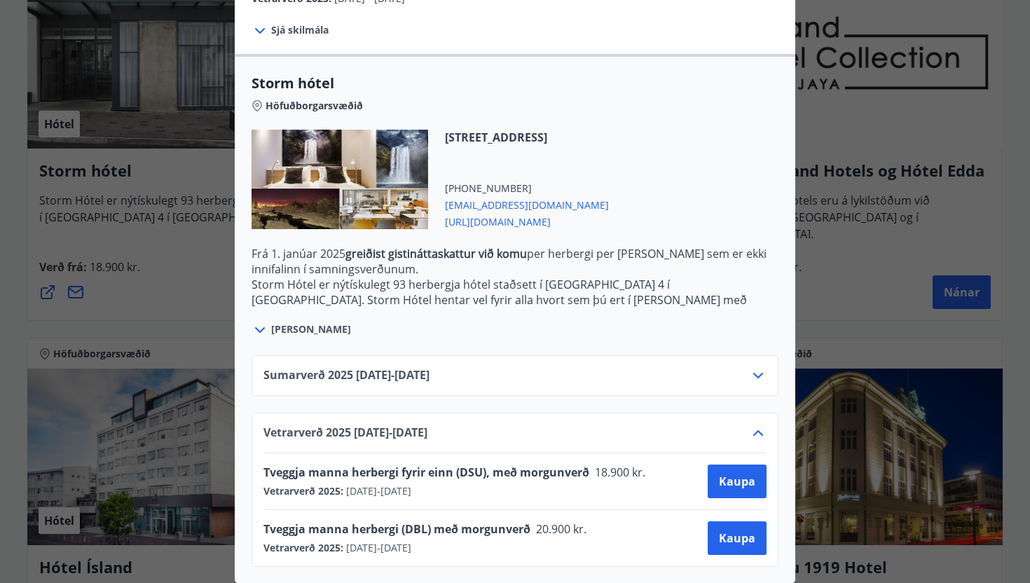
click at [180, 289] on div "Storm hótel Aðeins er hægt að bóka stéttarfélagsverð með því að hafa samband í …" at bounding box center [515, 291] width 1030 height 583
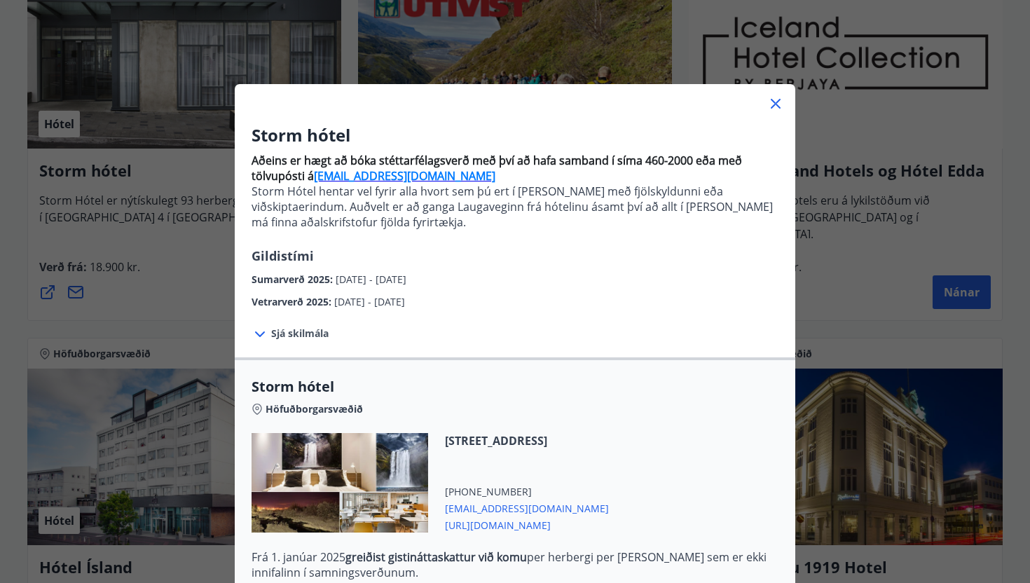
click at [777, 104] on icon at bounding box center [776, 104] width 10 height 10
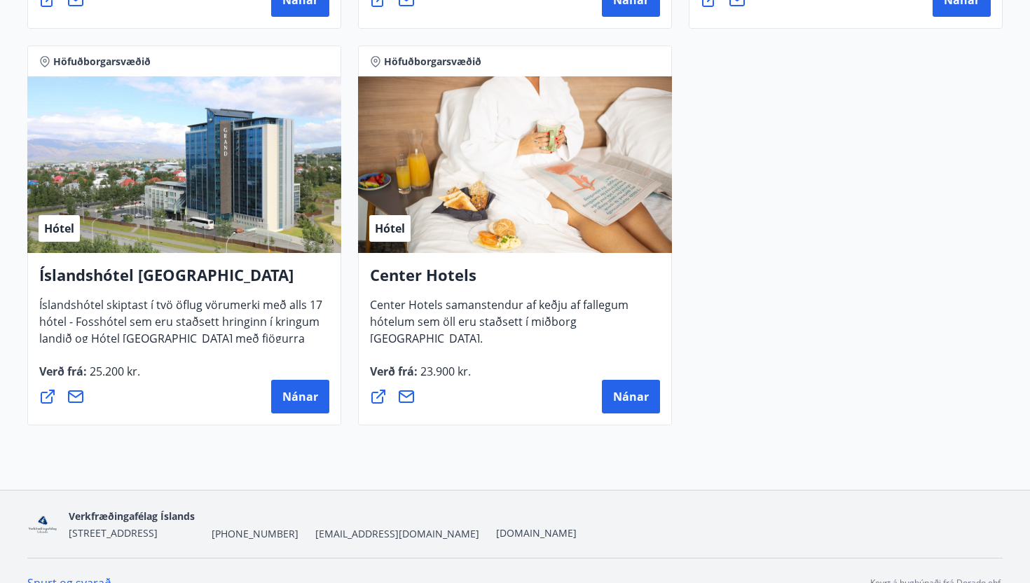
scroll to position [1479, 0]
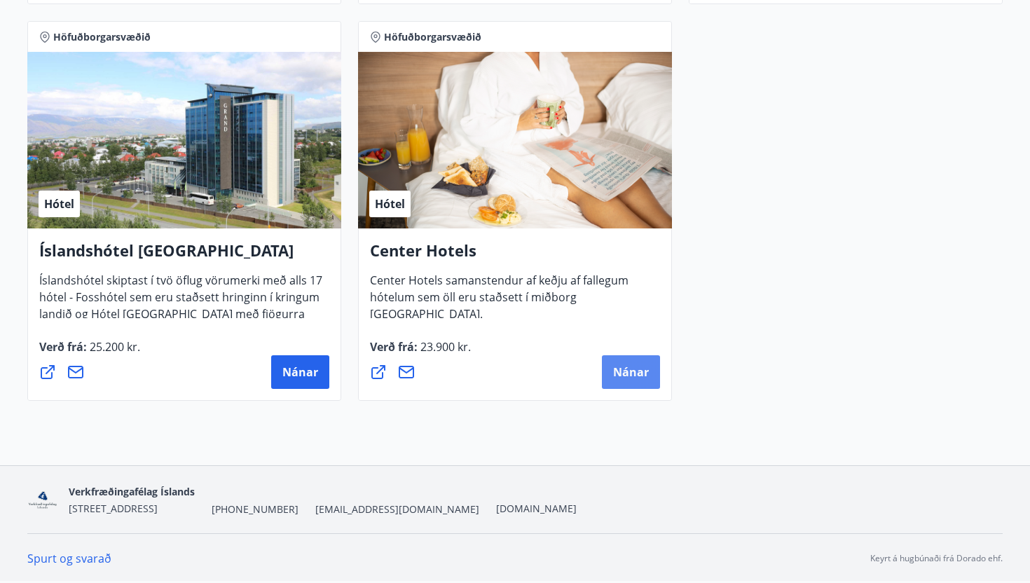
click at [638, 373] on span "Nánar" at bounding box center [631, 371] width 36 height 15
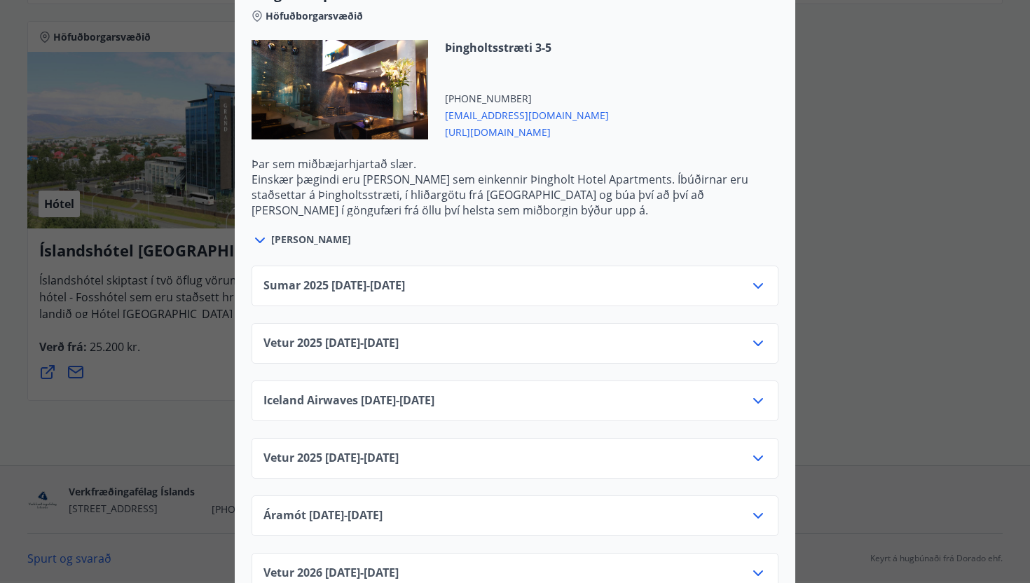
scroll to position [2824, 0]
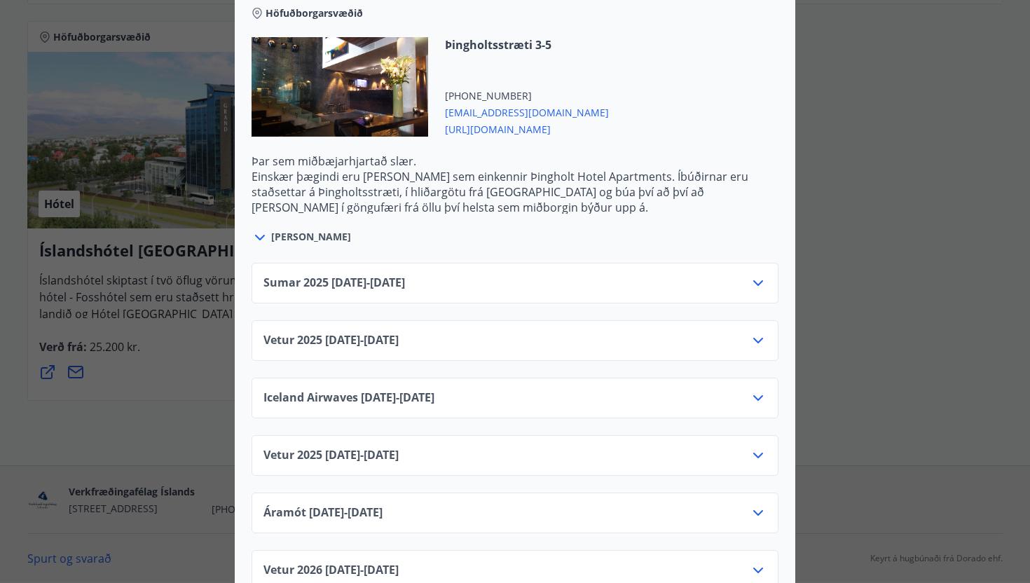
click at [465, 448] on div "Vetur [PHONE_NUMBER][DATE] - [DATE]" at bounding box center [515, 461] width 503 height 28
click at [749, 447] on div "Vetur [PHONE_NUMBER][DATE] - [DATE]" at bounding box center [515, 461] width 503 height 28
click at [763, 447] on icon at bounding box center [758, 455] width 17 height 17
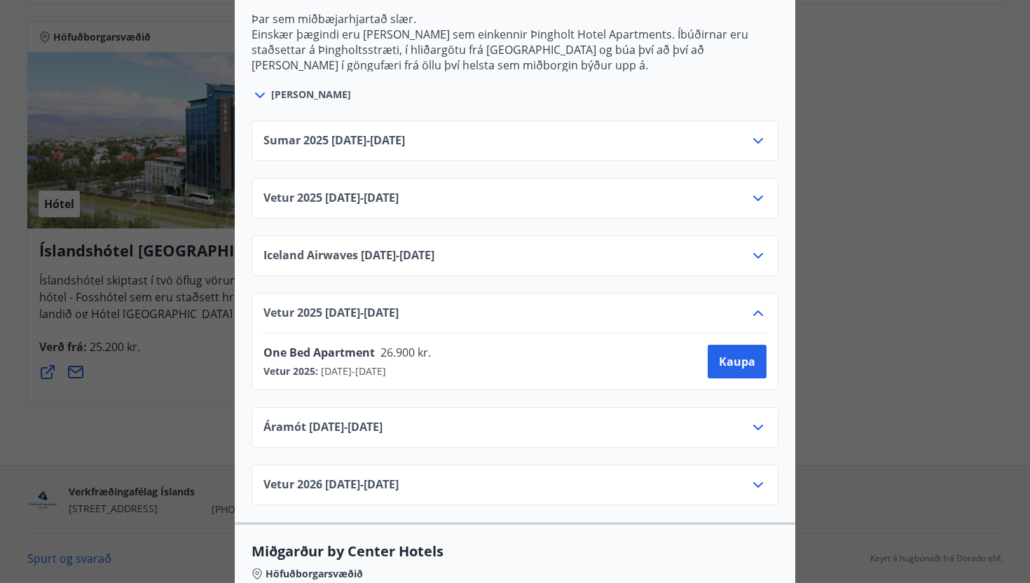
scroll to position [2972, 0]
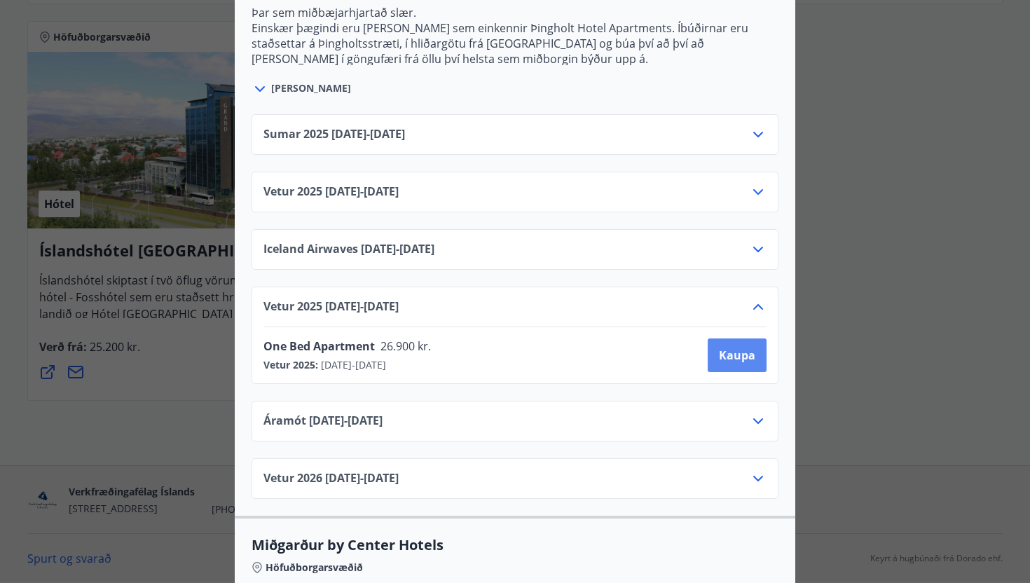
click at [732, 348] on span "Kaupa" at bounding box center [737, 355] width 36 height 15
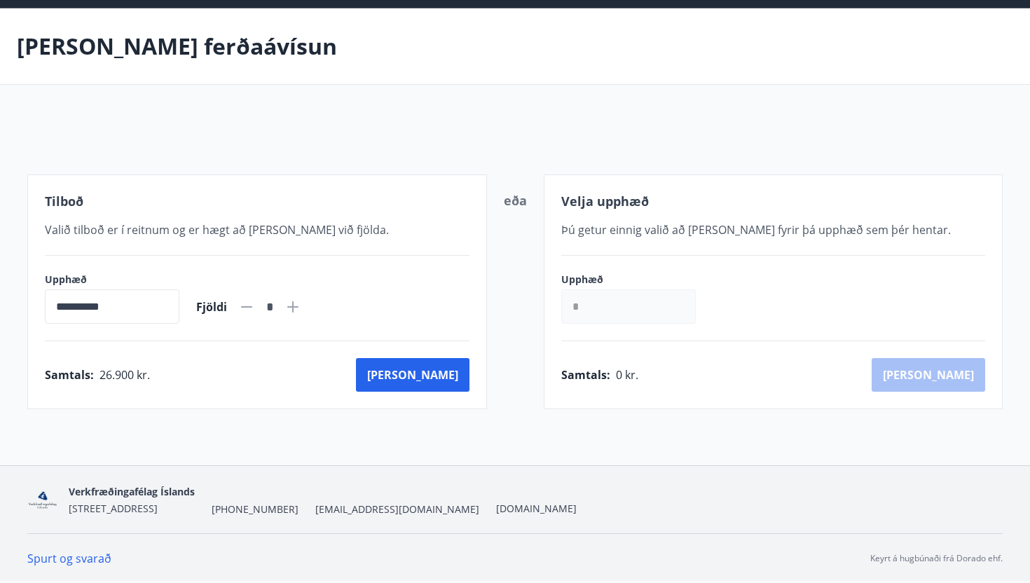
scroll to position [48, 0]
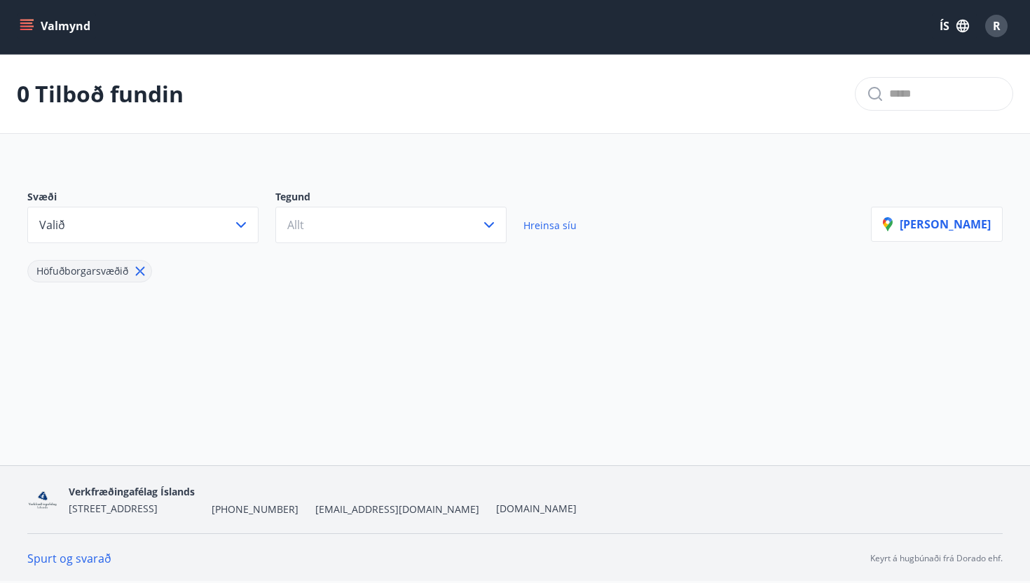
scroll to position [1479, 0]
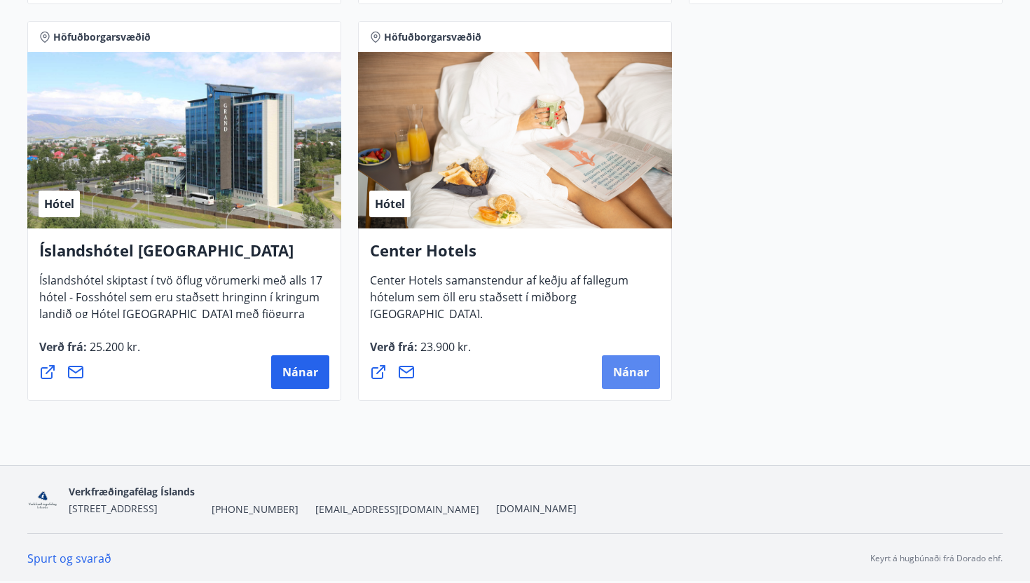
click at [630, 379] on span "Nánar" at bounding box center [631, 371] width 36 height 15
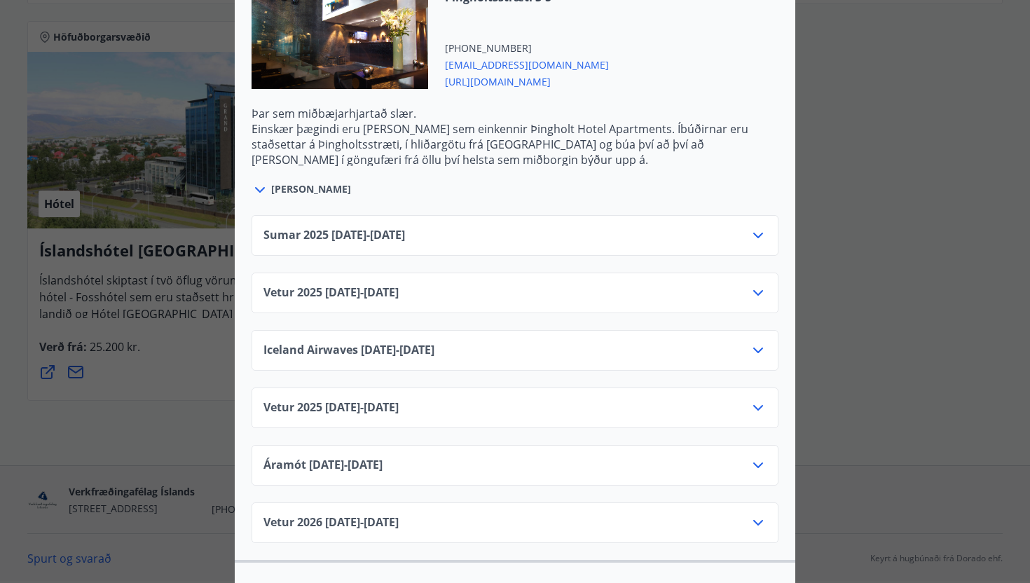
scroll to position [2895, 0]
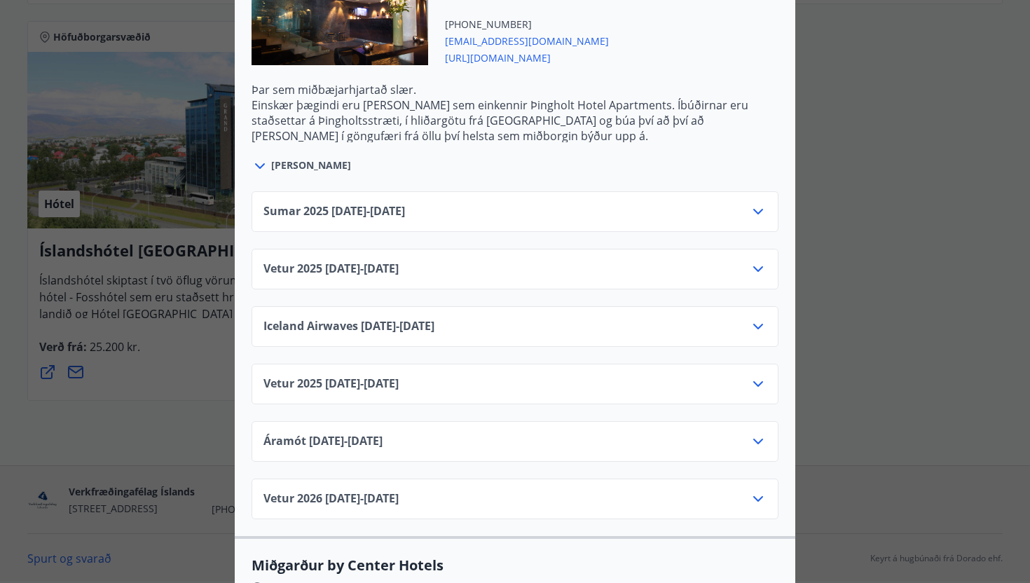
click at [758, 376] on icon at bounding box center [758, 384] width 17 height 17
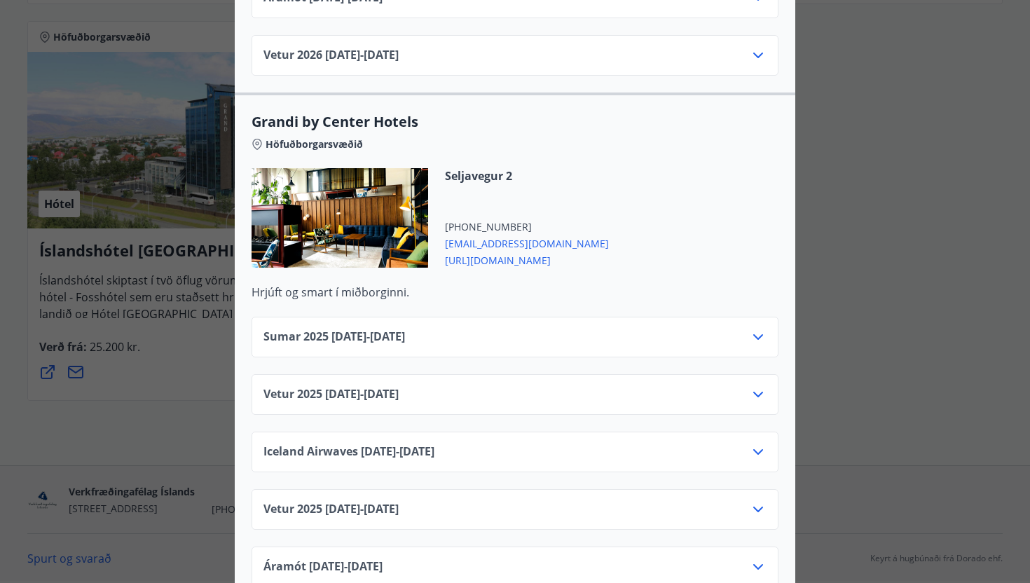
scroll to position [1555, 0]
click at [763, 489] on div "Vetur [PHONE_NUMBER][DATE] - [DATE]" at bounding box center [515, 509] width 527 height 41
click at [760, 506] on icon at bounding box center [758, 509] width 10 height 6
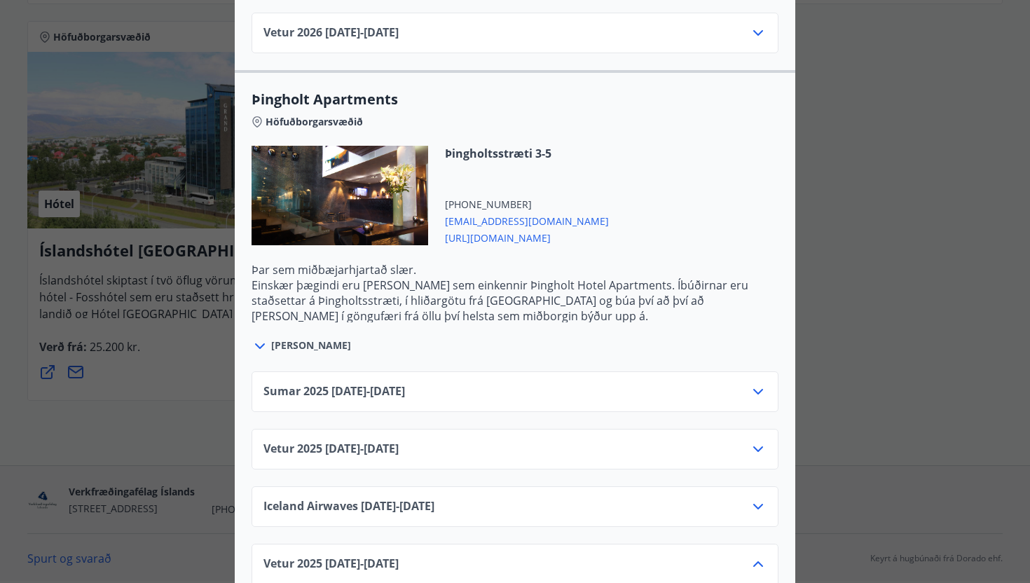
scroll to position [2775, 0]
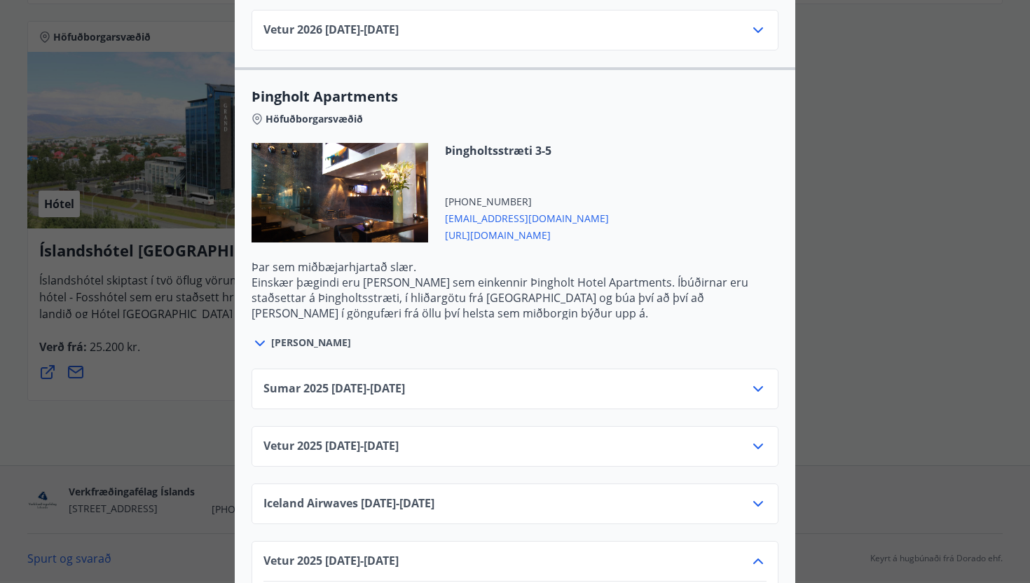
click at [283, 336] on span "[PERSON_NAME]" at bounding box center [311, 343] width 80 height 14
click at [261, 341] on icon at bounding box center [260, 344] width 10 height 6
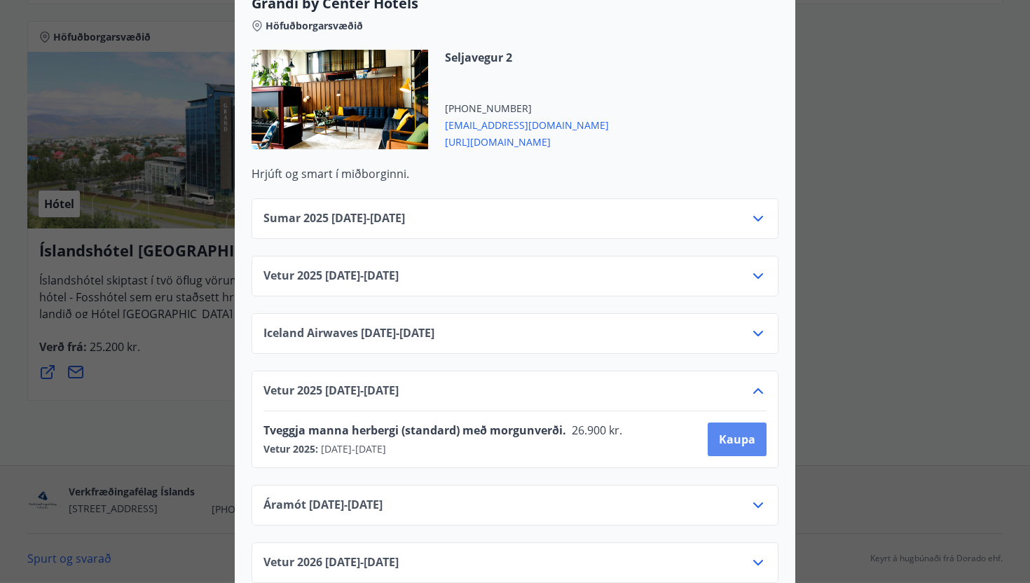
scroll to position [1680, 0]
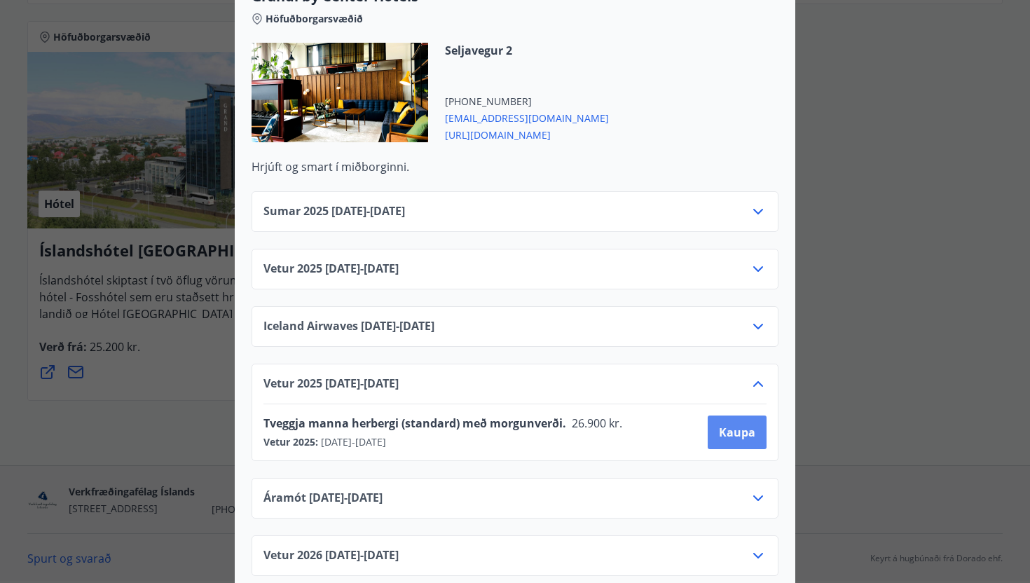
click at [728, 427] on button "Kaupa" at bounding box center [737, 433] width 59 height 34
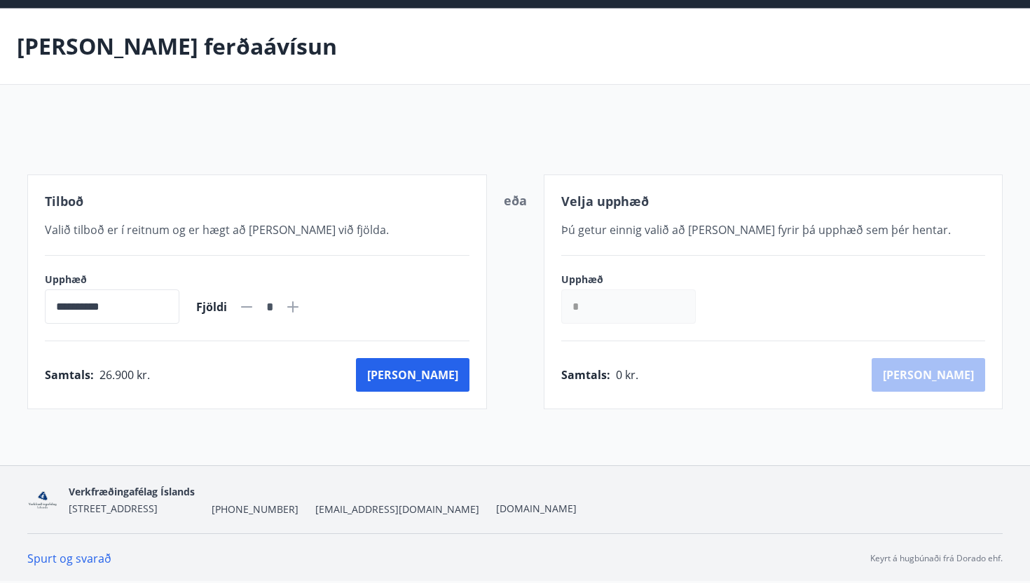
scroll to position [48, 0]
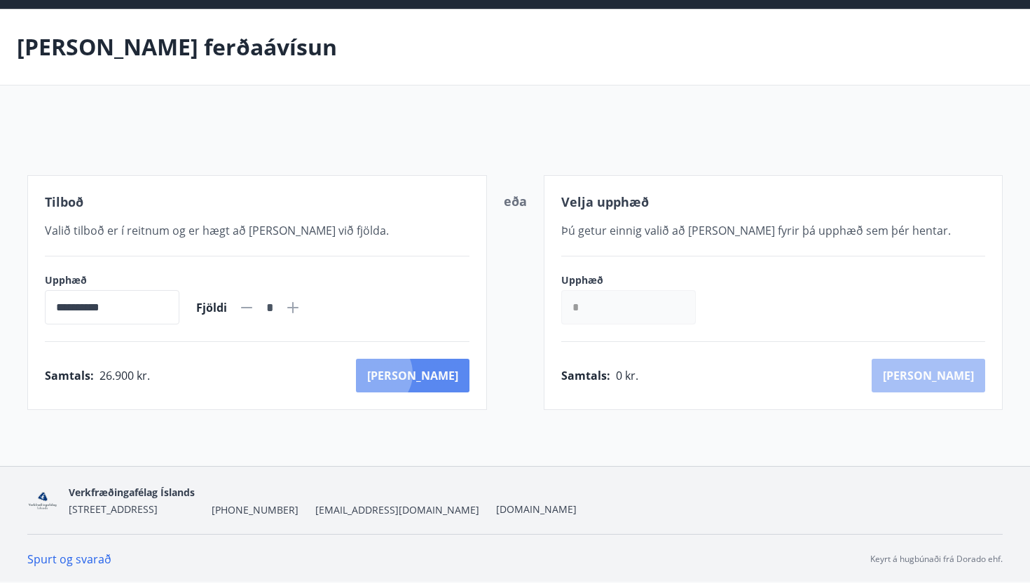
click at [437, 373] on button "[PERSON_NAME]" at bounding box center [413, 376] width 114 height 34
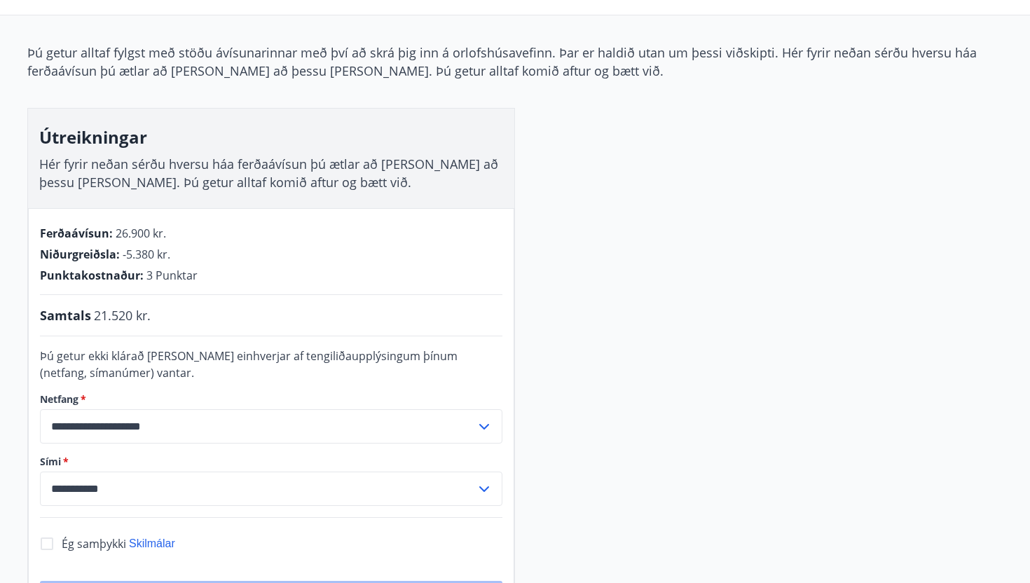
scroll to position [11, 0]
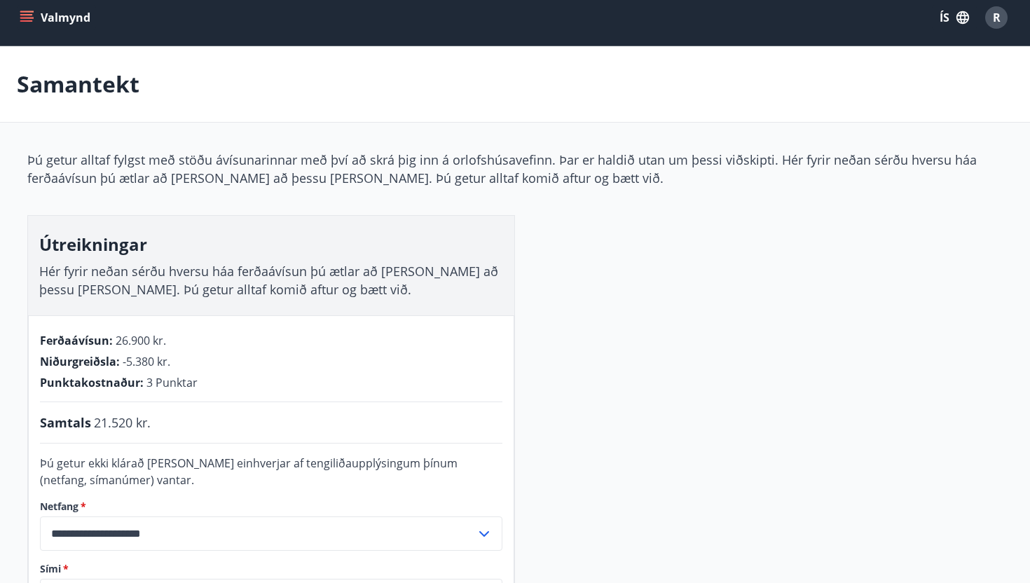
scroll to position [48, 0]
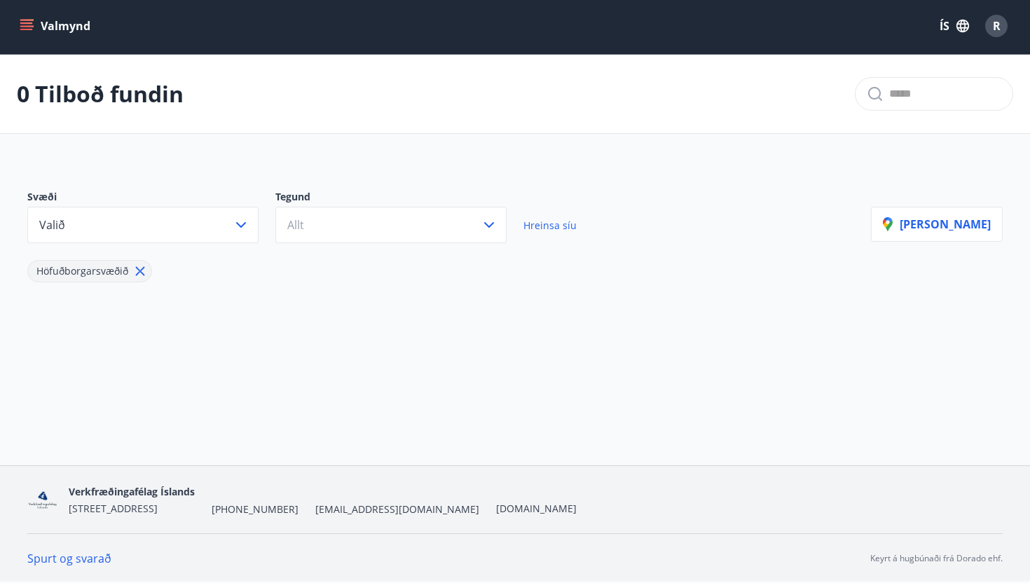
scroll to position [48, 0]
